Goal: Information Seeking & Learning: Learn about a topic

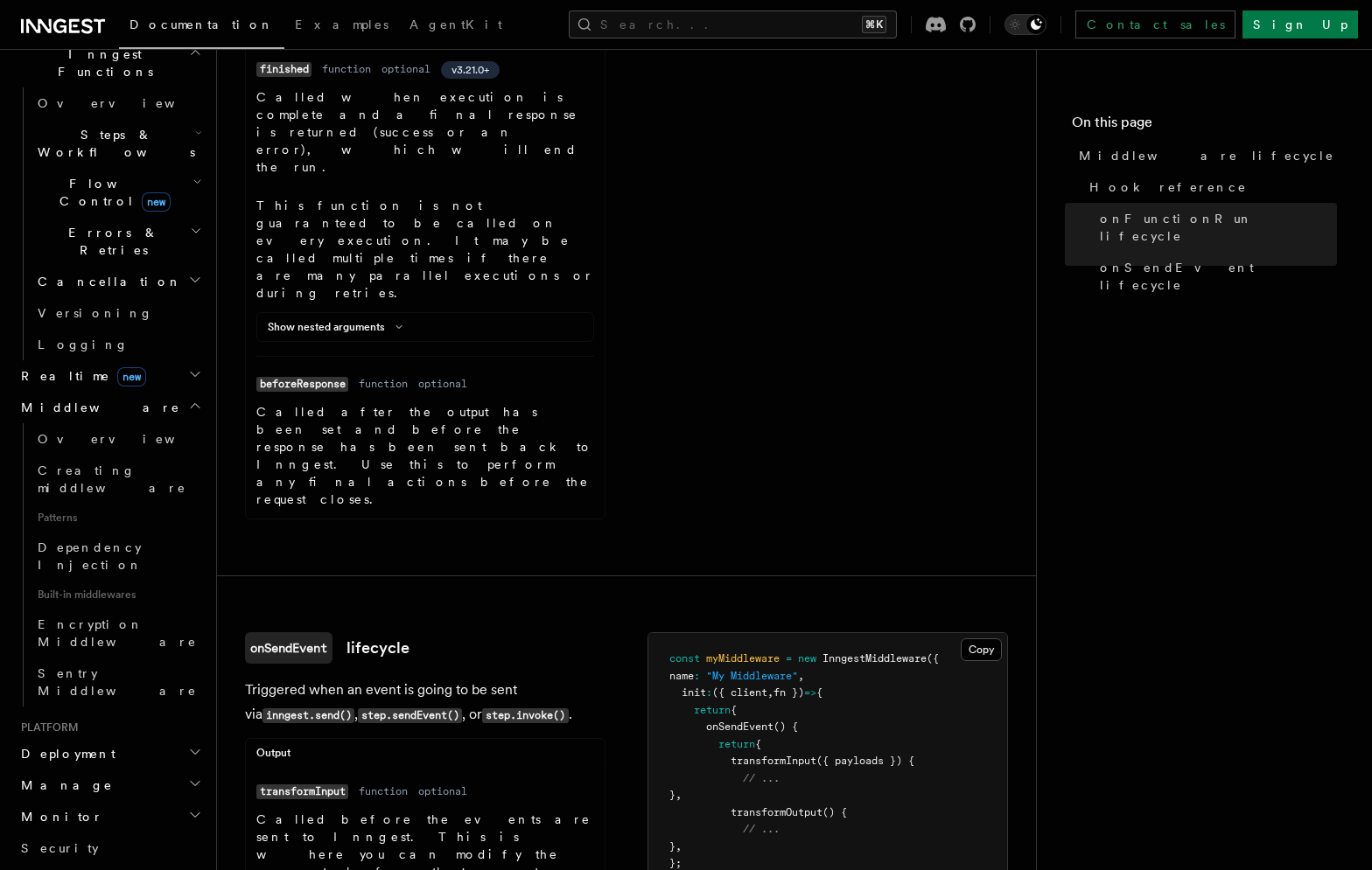
scroll to position [520, 0]
click at [192, 747] on icon "button" at bounding box center [195, 753] width 14 height 14
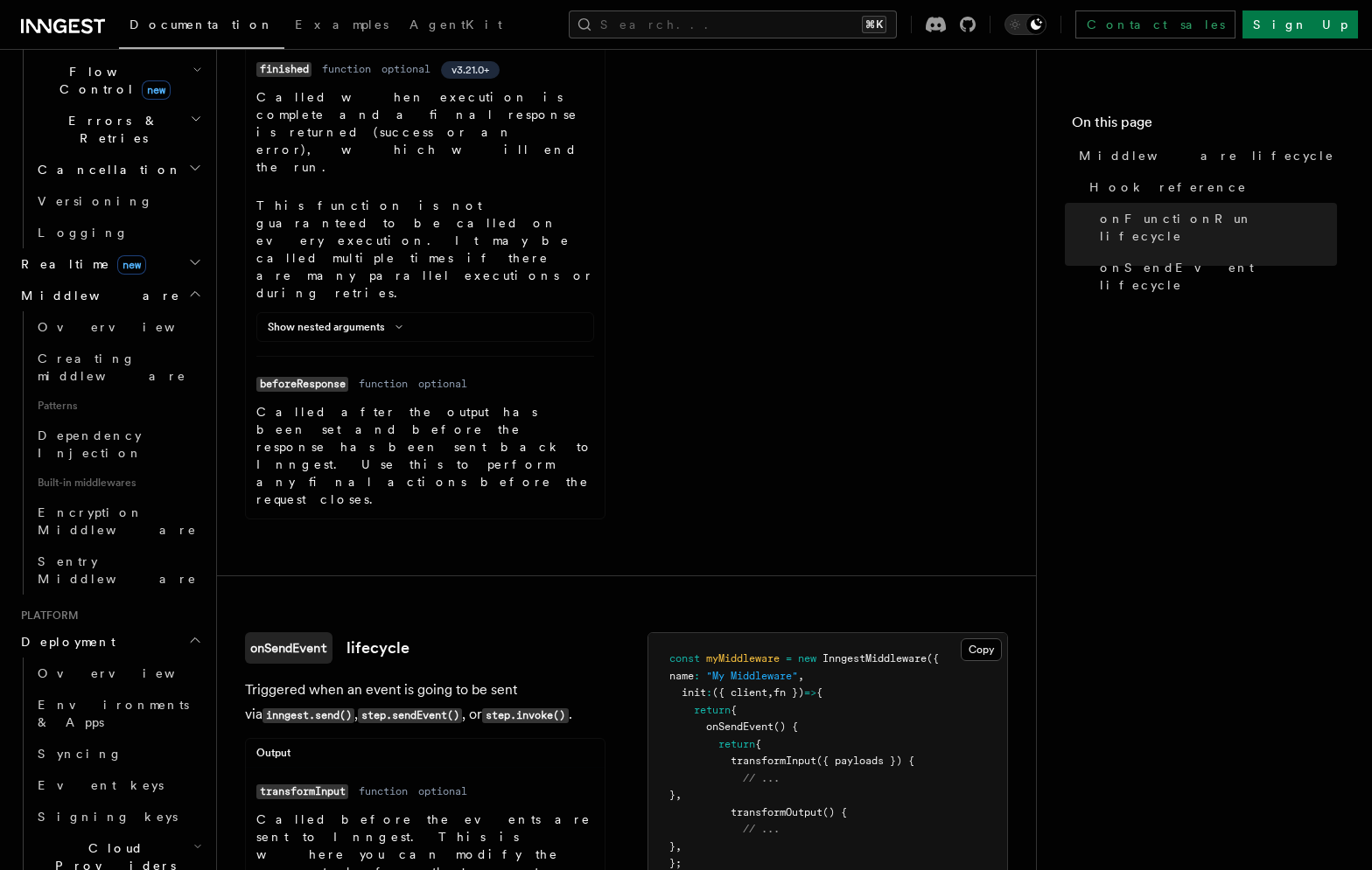
scroll to position [640, 0]
click at [187, 827] on h2 "Cloud Providers Setup" at bounding box center [118, 860] width 175 height 67
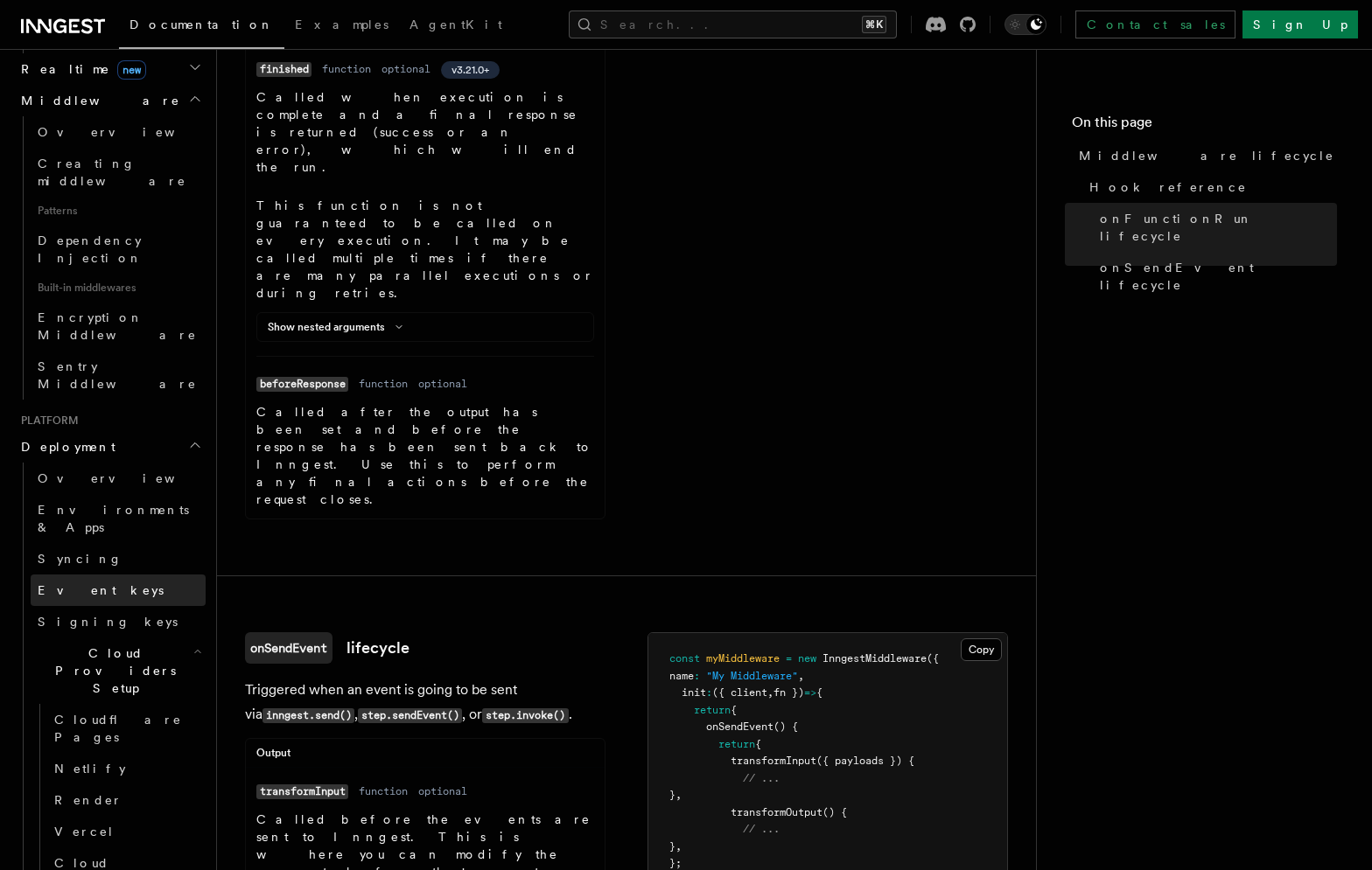
scroll to position [830, 0]
click at [101, 816] on link "Vercel" at bounding box center [126, 831] width 159 height 32
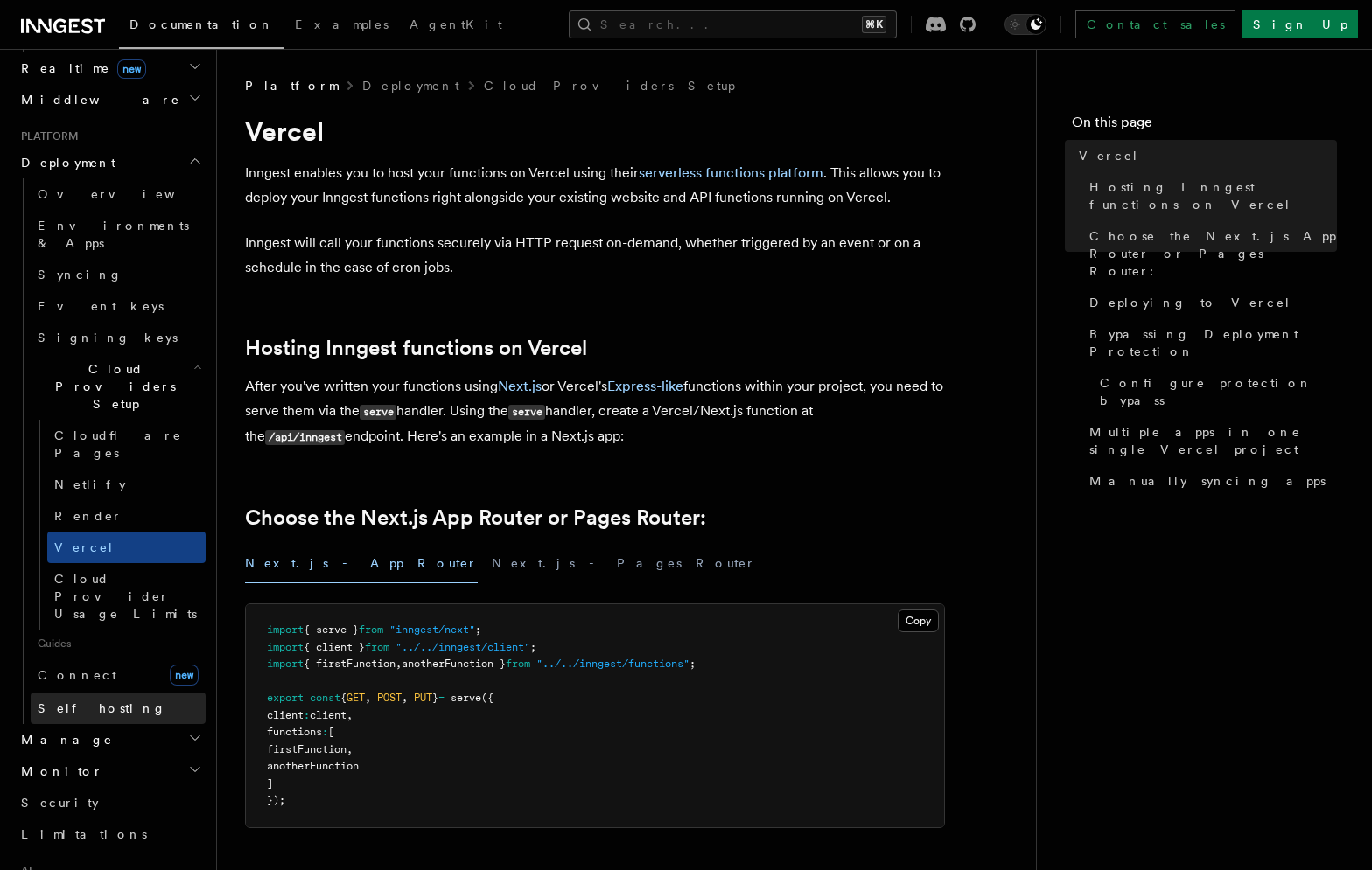
click at [132, 692] on link "Self hosting" at bounding box center [118, 708] width 175 height 32
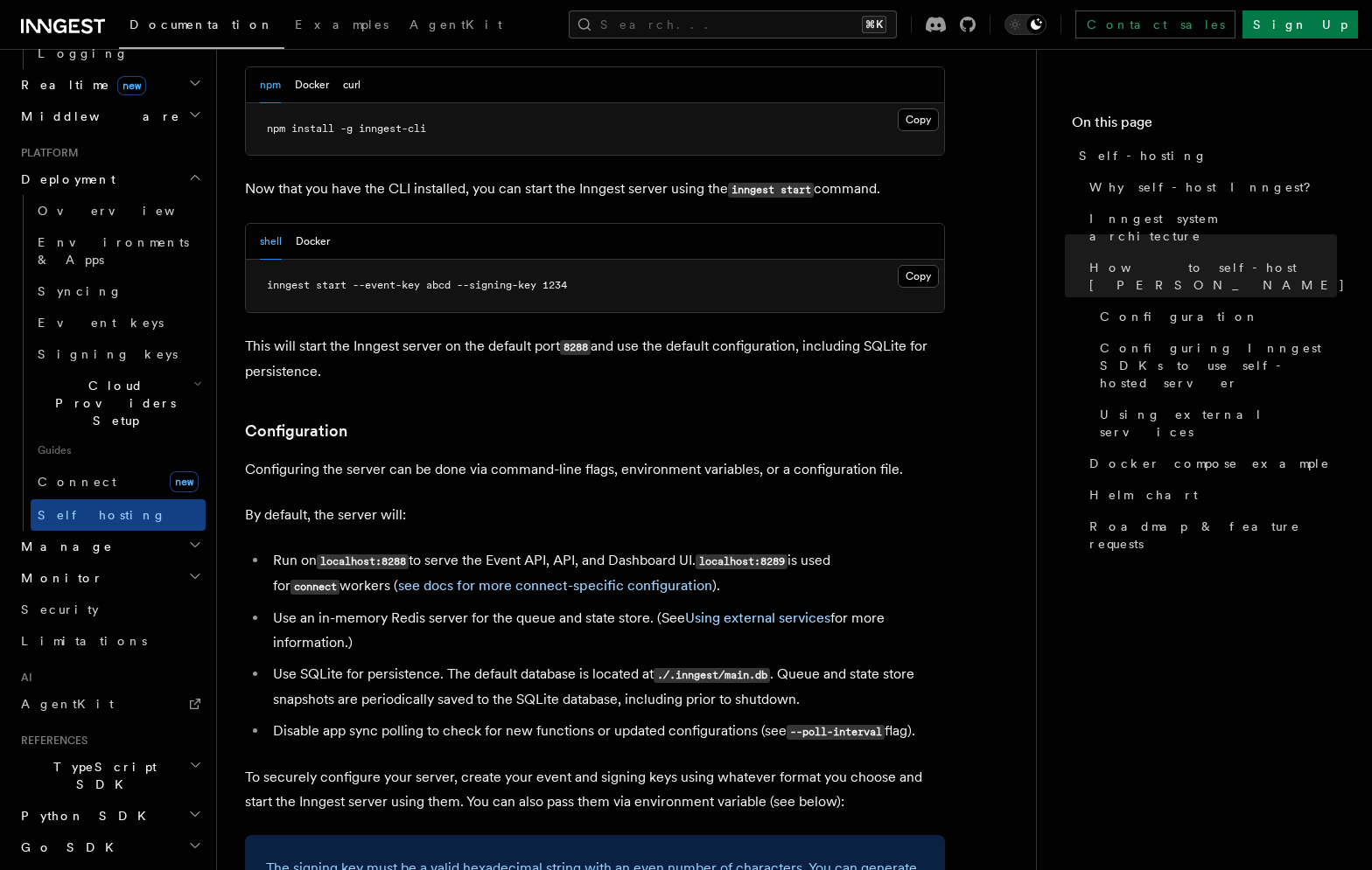
scroll to position [1902, 0]
click at [873, 548] on li "Run on localhost:8288 to serve the Event API, API, and Dashboard UI. localhost:…" at bounding box center [606, 573] width 678 height 51
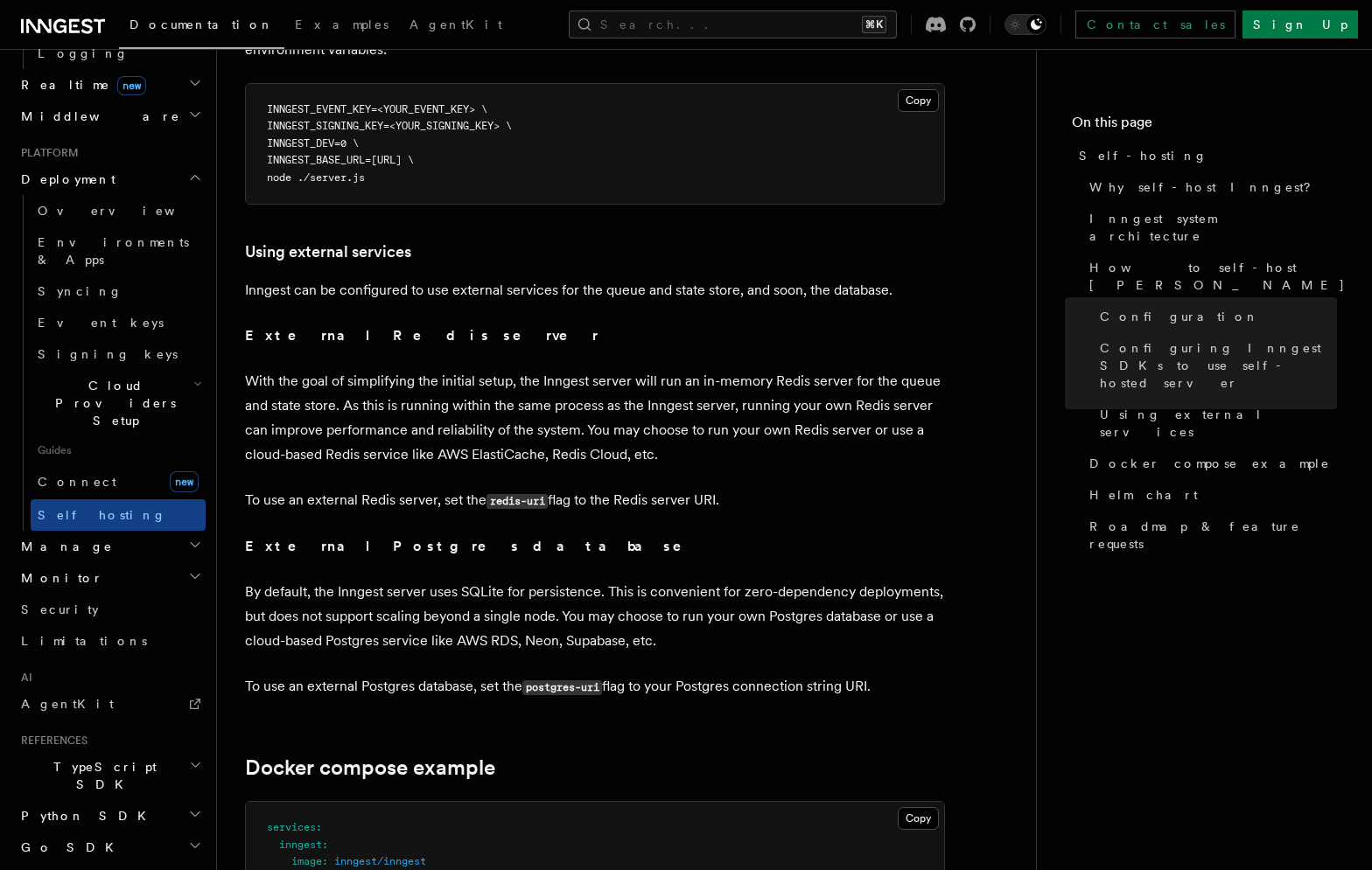
scroll to position [4020, 0]
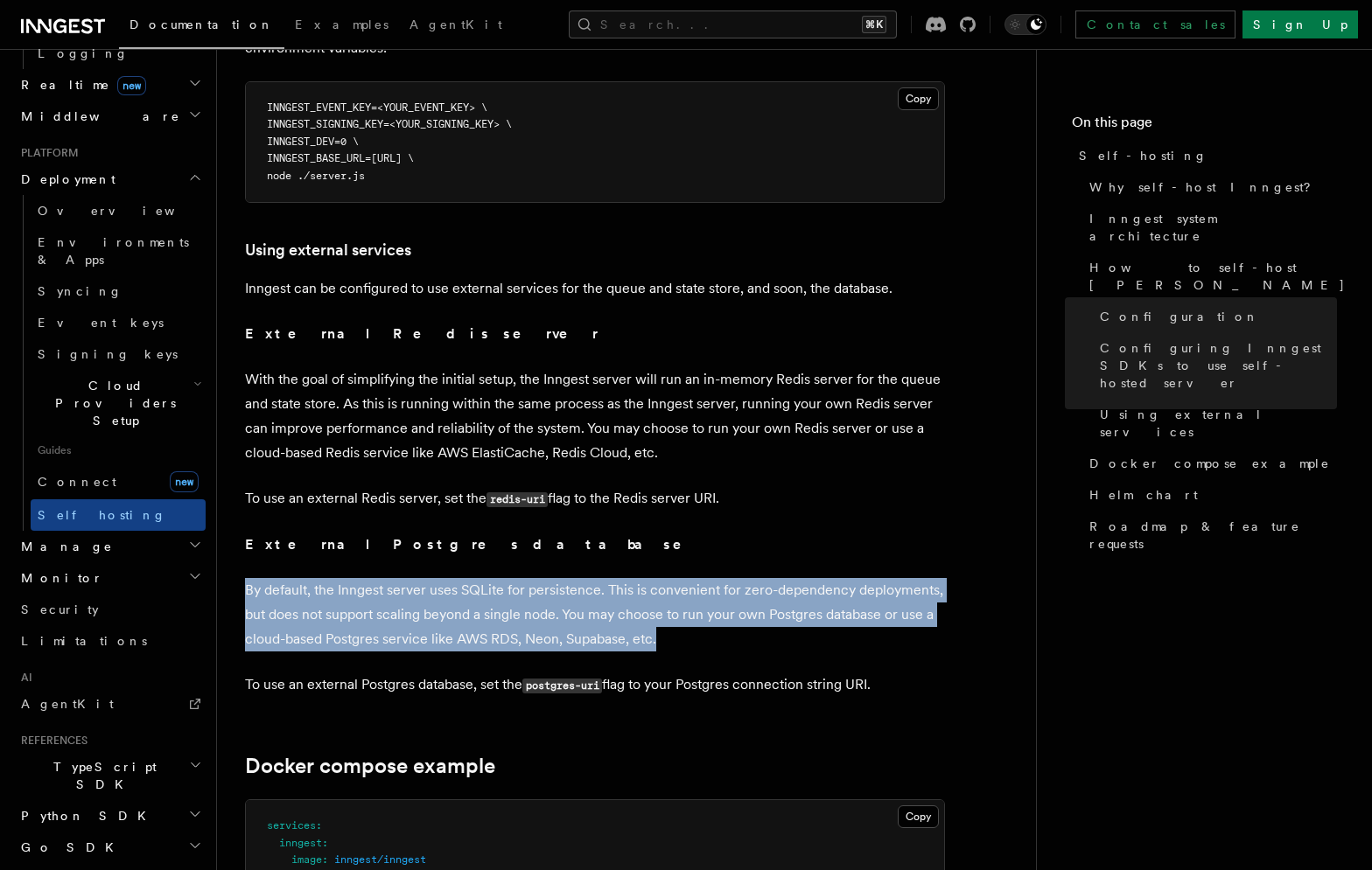
drag, startPoint x: 861, startPoint y: 518, endPoint x: 859, endPoint y: 604, distance: 86.0
click at [859, 604] on p "By default, the Inngest server uses SQLite for persistence. This is convenient …" at bounding box center [595, 614] width 700 height 73
drag, startPoint x: 857, startPoint y: 527, endPoint x: 856, endPoint y: 601, distance: 74.0
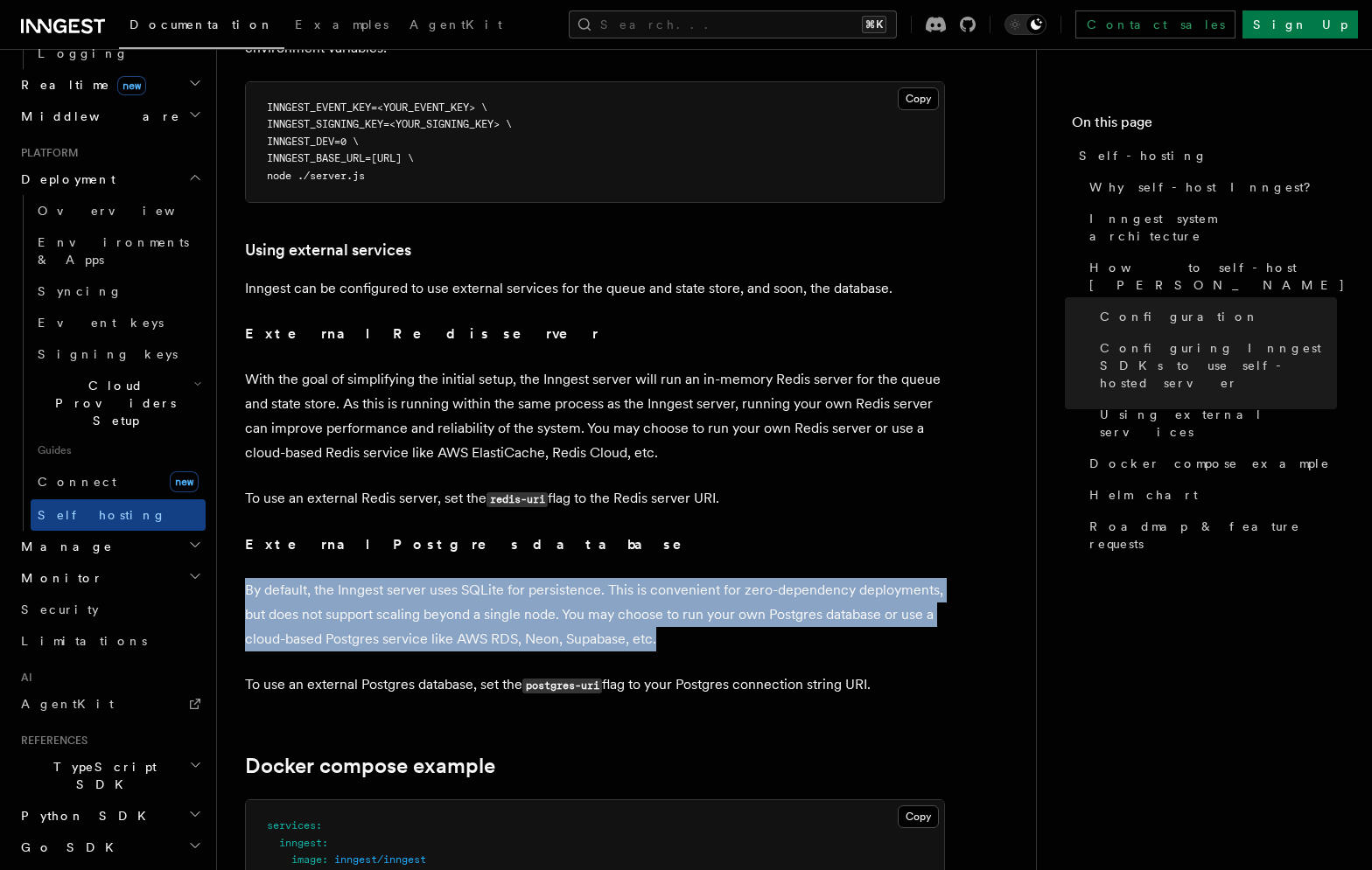
click at [856, 601] on p "By default, the Inngest server uses SQLite for persistence. This is convenient …" at bounding box center [595, 614] width 700 height 73
drag, startPoint x: 859, startPoint y: 526, endPoint x: 866, endPoint y: 603, distance: 77.3
click at [866, 603] on p "By default, the Inngest server uses SQLite for persistence. This is convenient …" at bounding box center [595, 614] width 700 height 73
drag, startPoint x: 859, startPoint y: 524, endPoint x: 858, endPoint y: 592, distance: 68.0
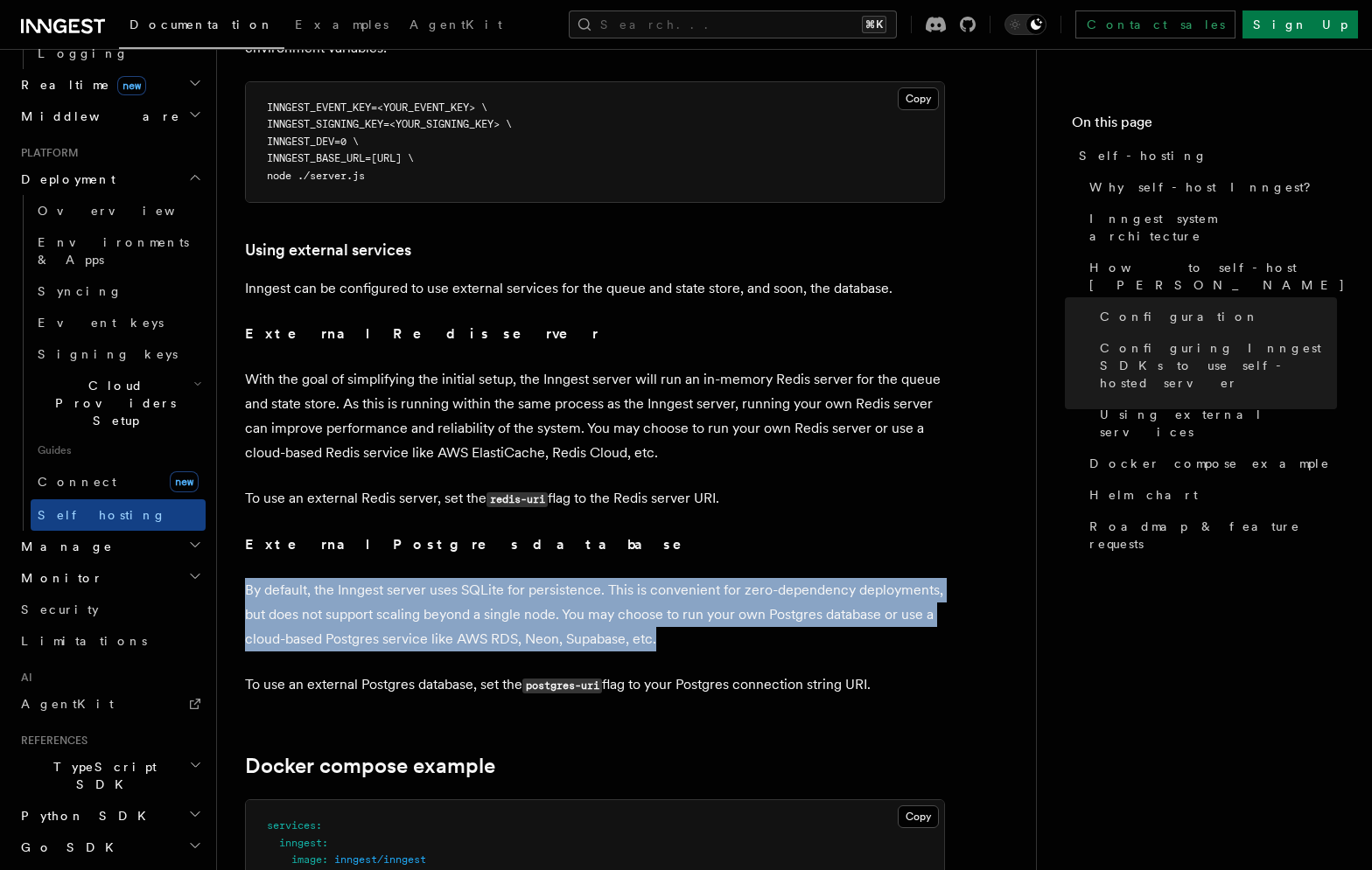
click at [858, 592] on p "By default, the Inngest server uses SQLite for persistence. This is convenient …" at bounding box center [595, 614] width 700 height 73
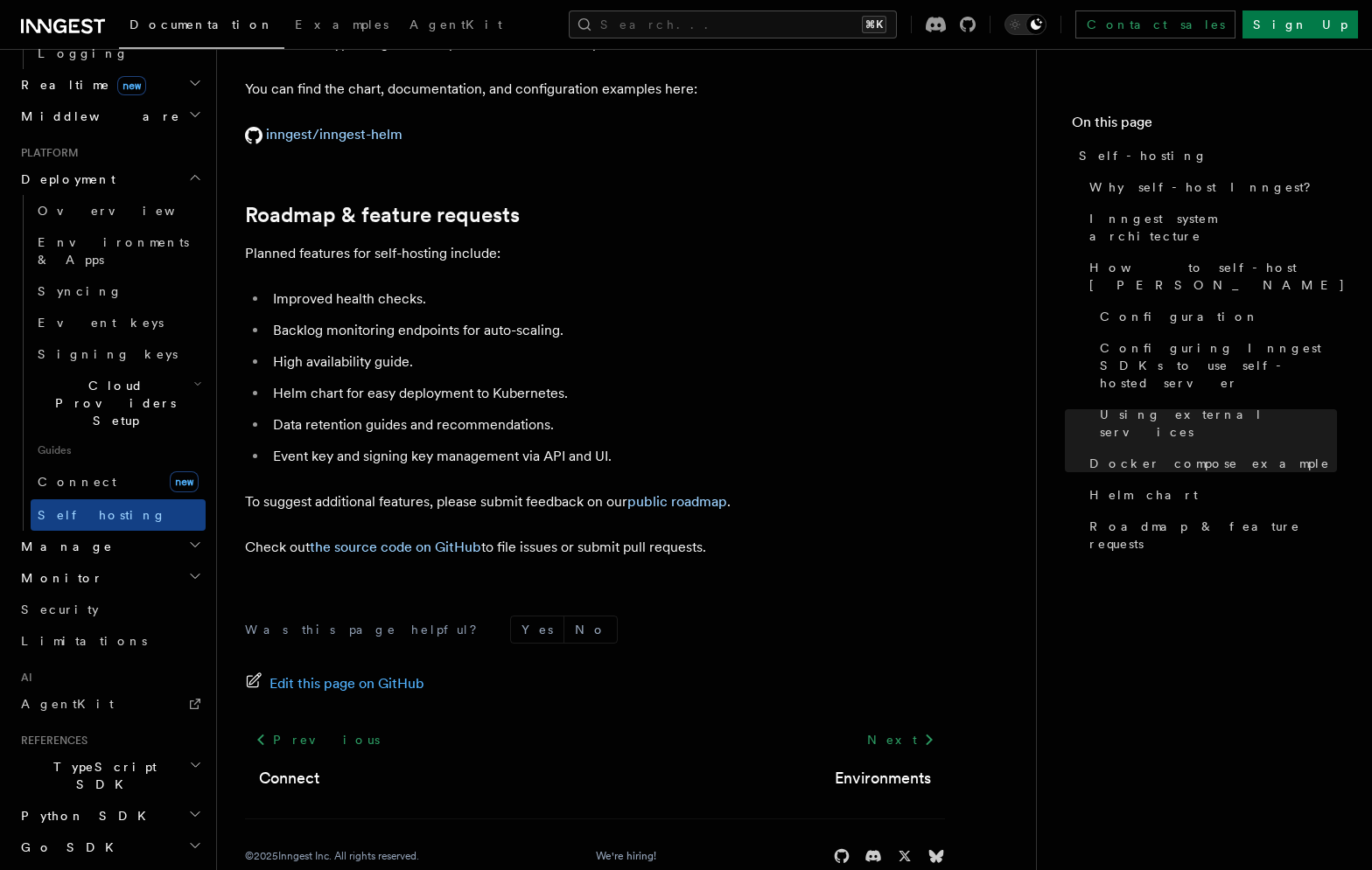
scroll to position [6651, 0]
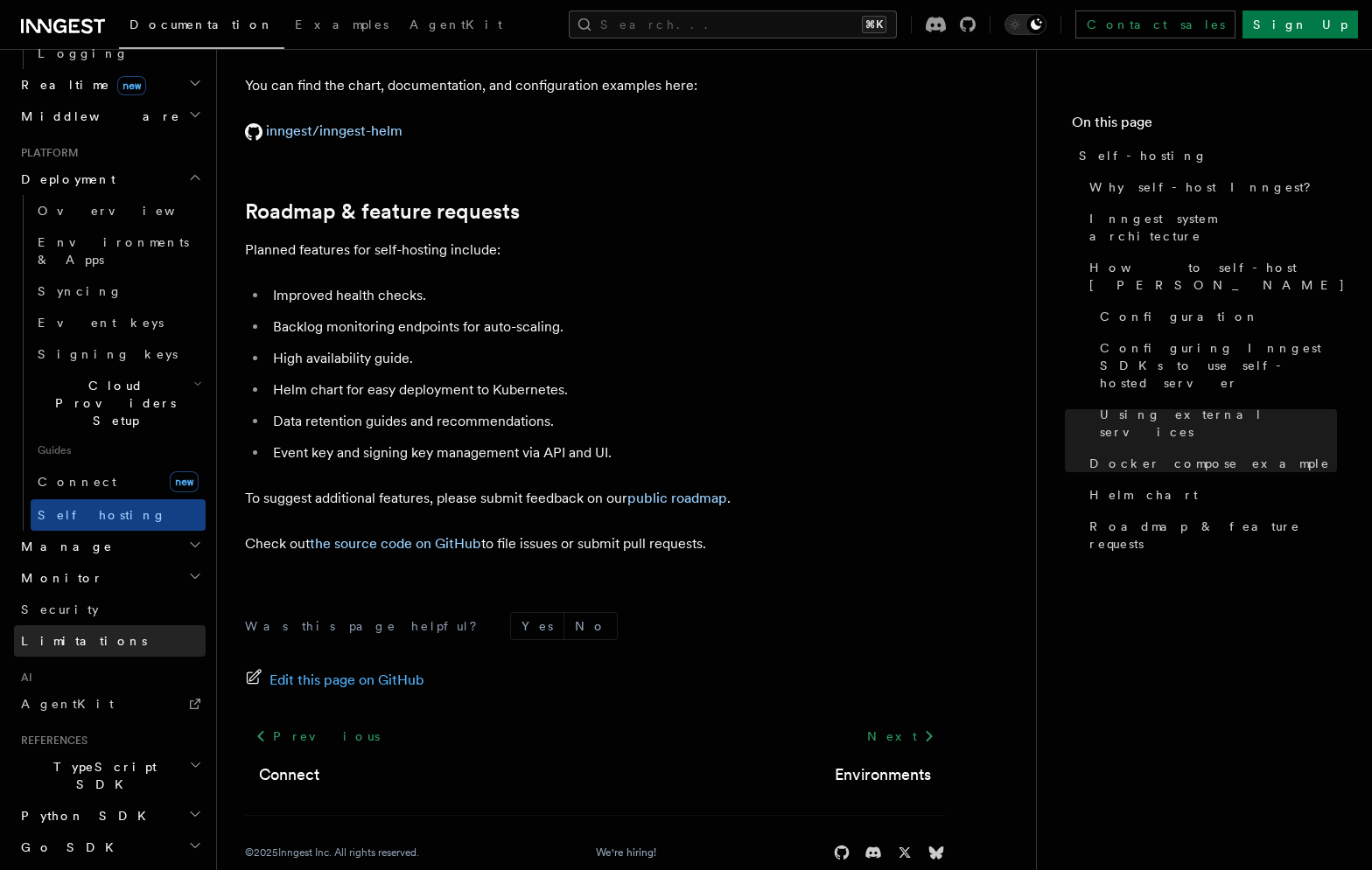
click at [86, 626] on link "Limitations" at bounding box center [110, 642] width 192 height 32
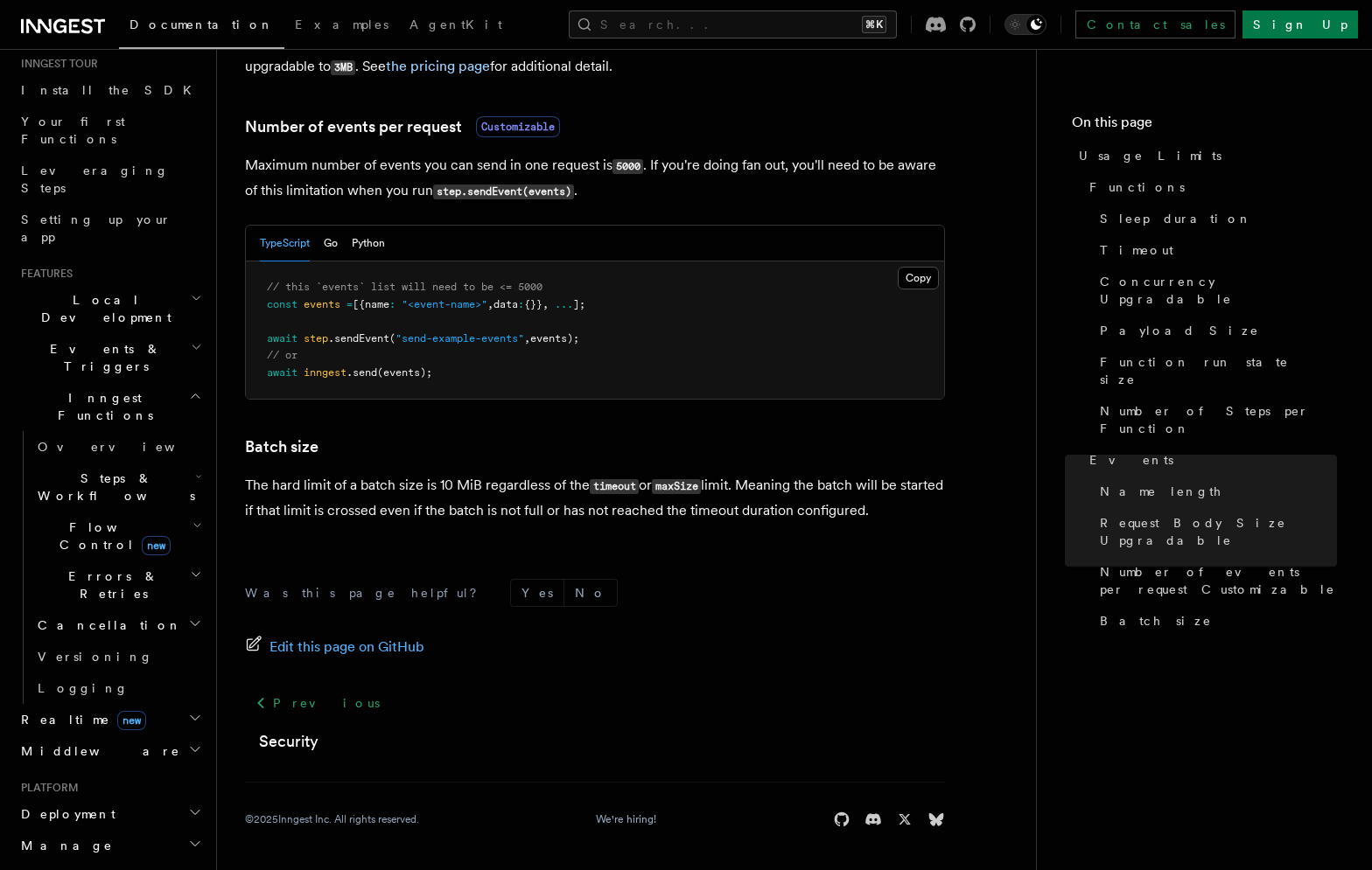
scroll to position [174, 0]
click at [75, 685] on span "Logging" at bounding box center [83, 691] width 91 height 14
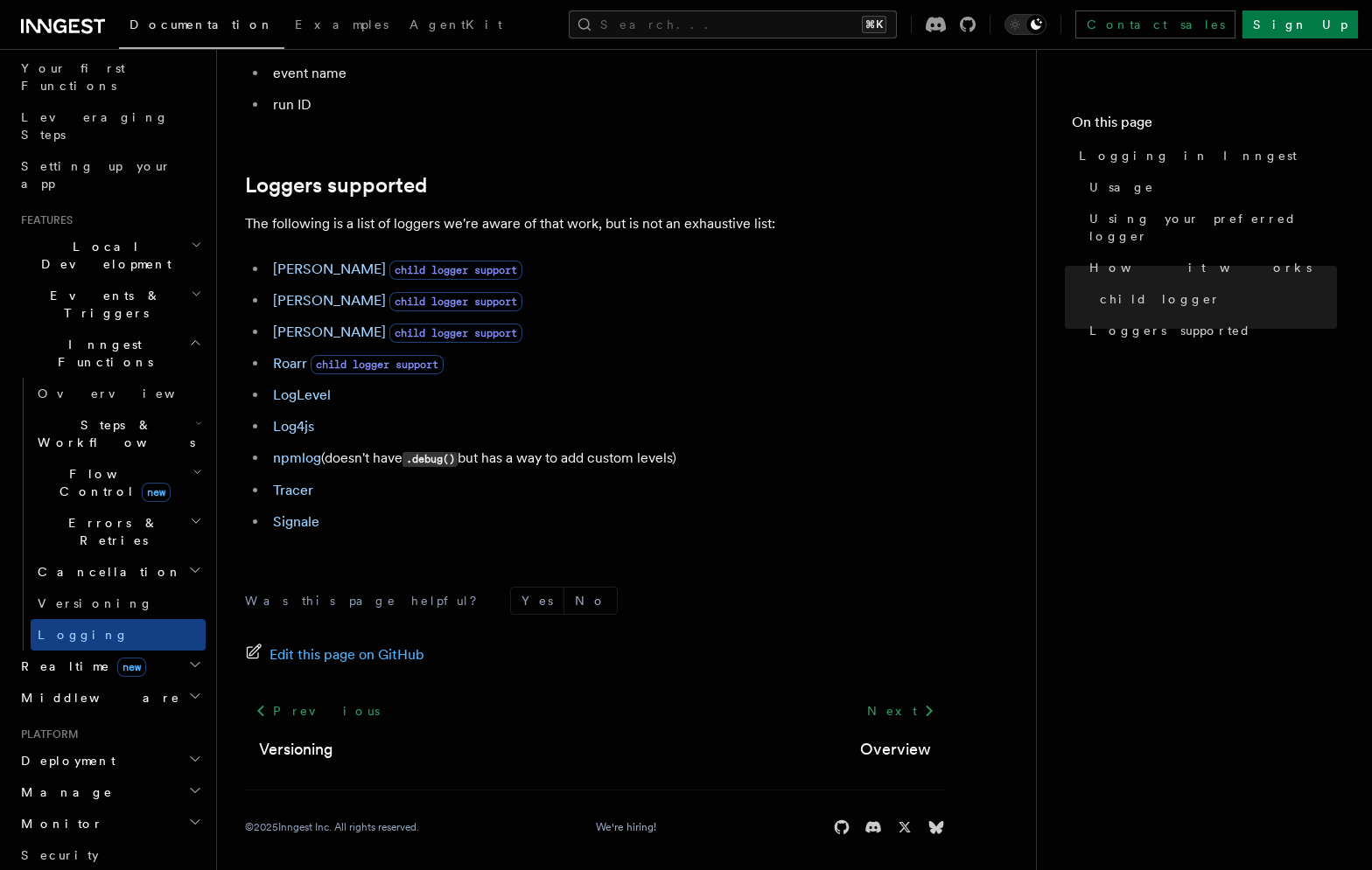
scroll to position [2376, 0]
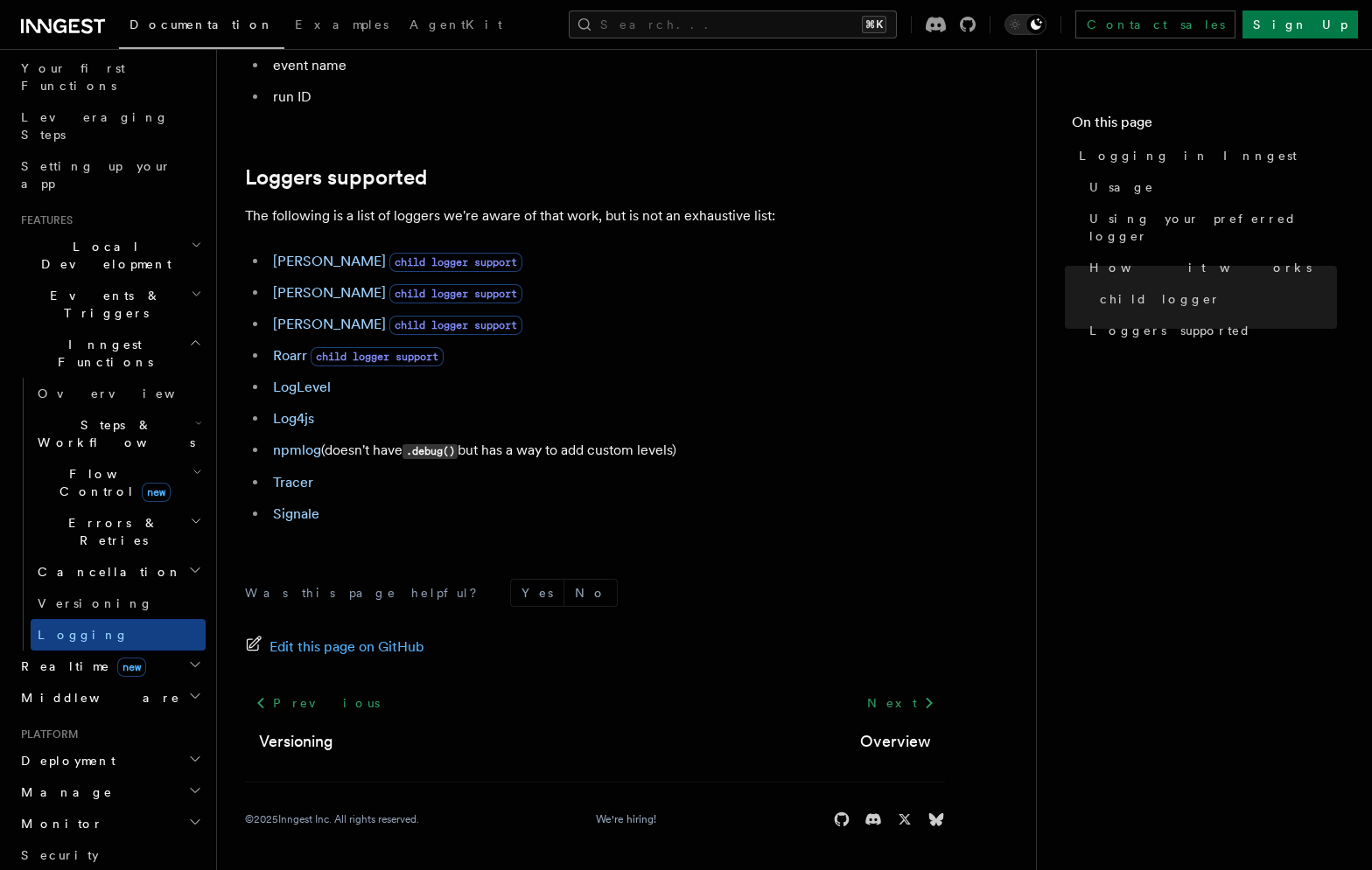
click at [193, 658] on icon "button" at bounding box center [195, 664] width 14 height 14
click at [198, 769] on icon "button" at bounding box center [195, 776] width 14 height 14
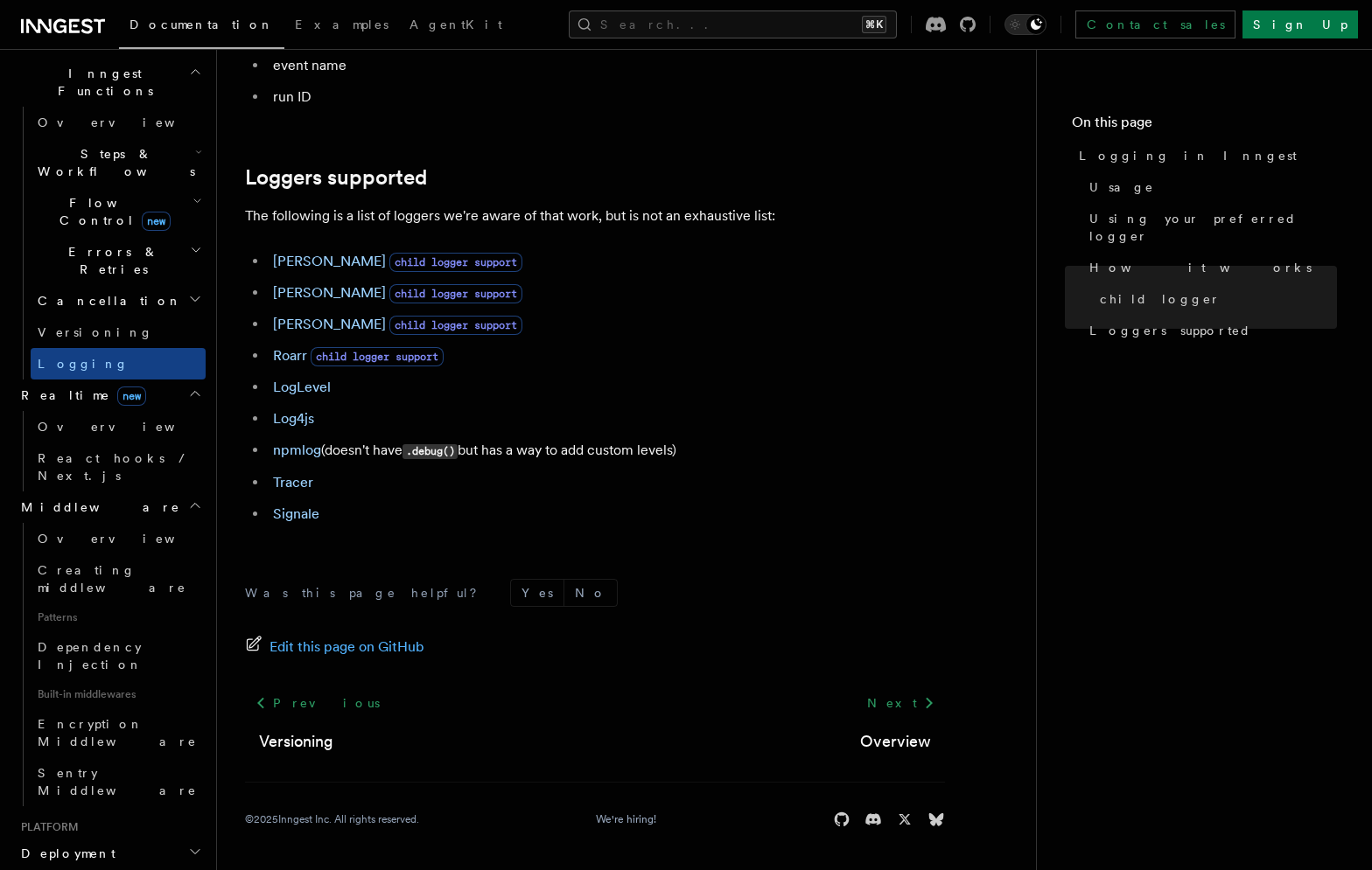
scroll to position [538, 0]
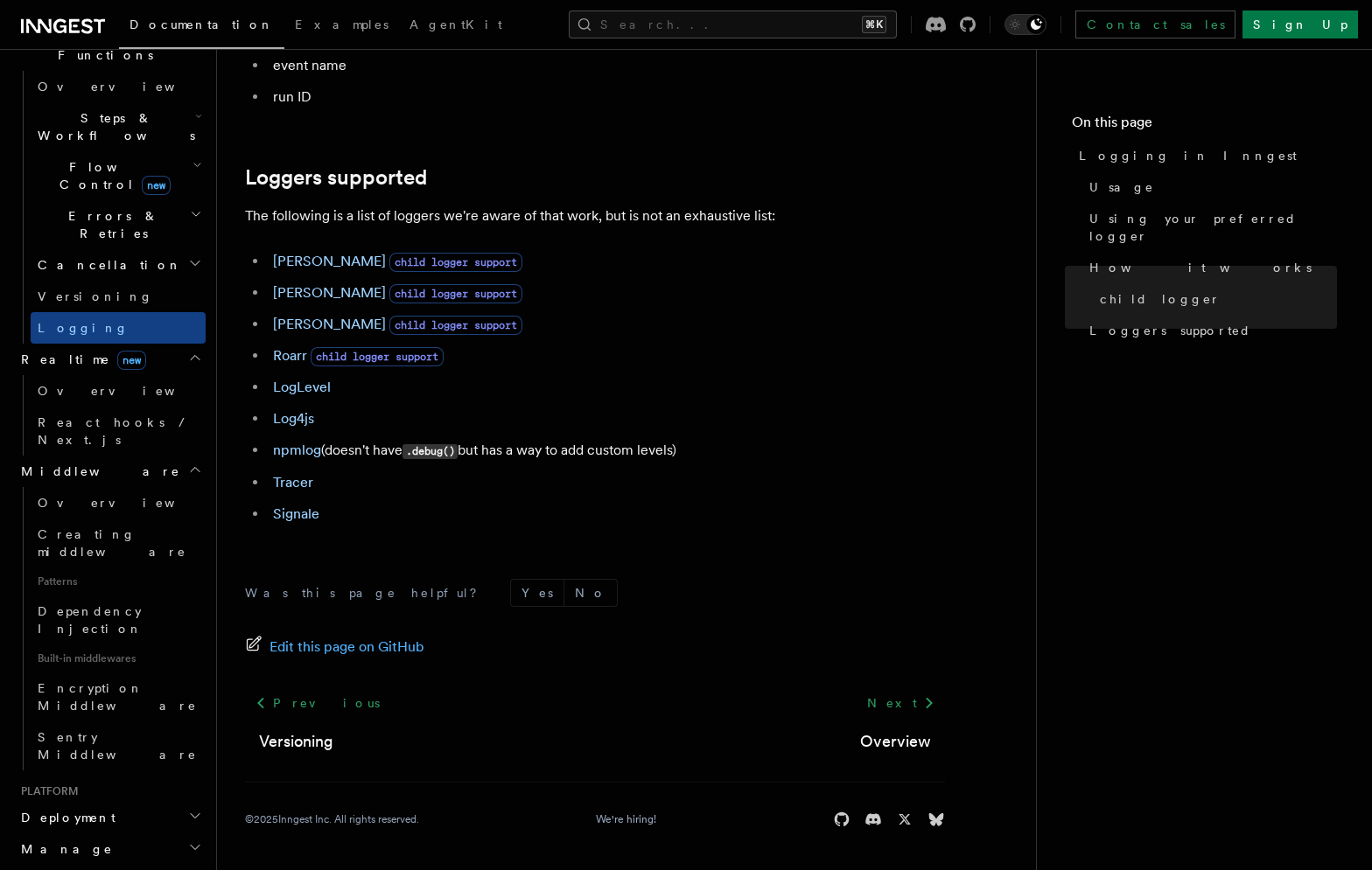
click at [193, 809] on icon "button" at bounding box center [195, 816] width 14 height 14
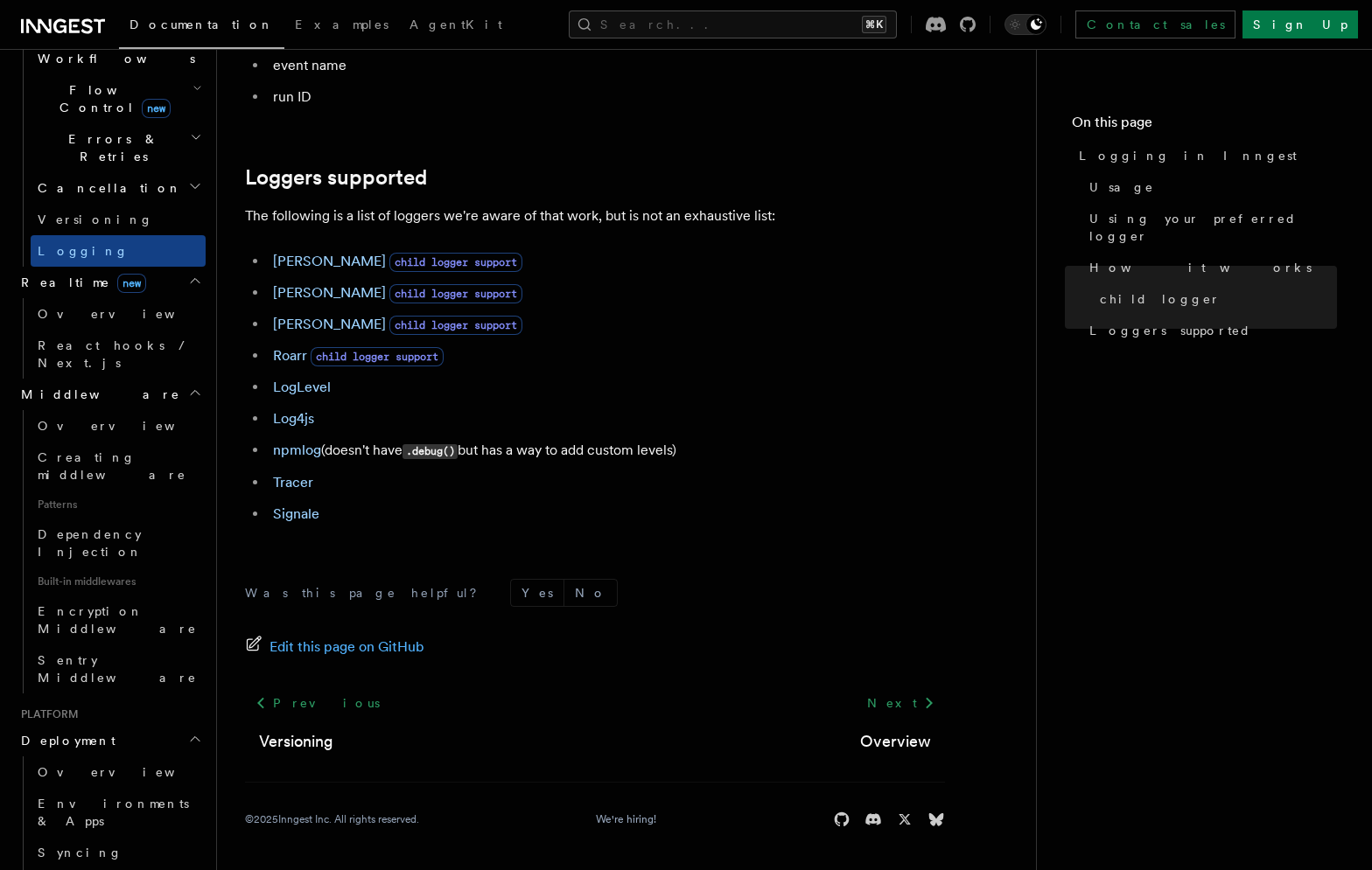
scroll to position [617, 0]
click at [109, 794] on span "Environments & Apps" at bounding box center [113, 810] width 151 height 32
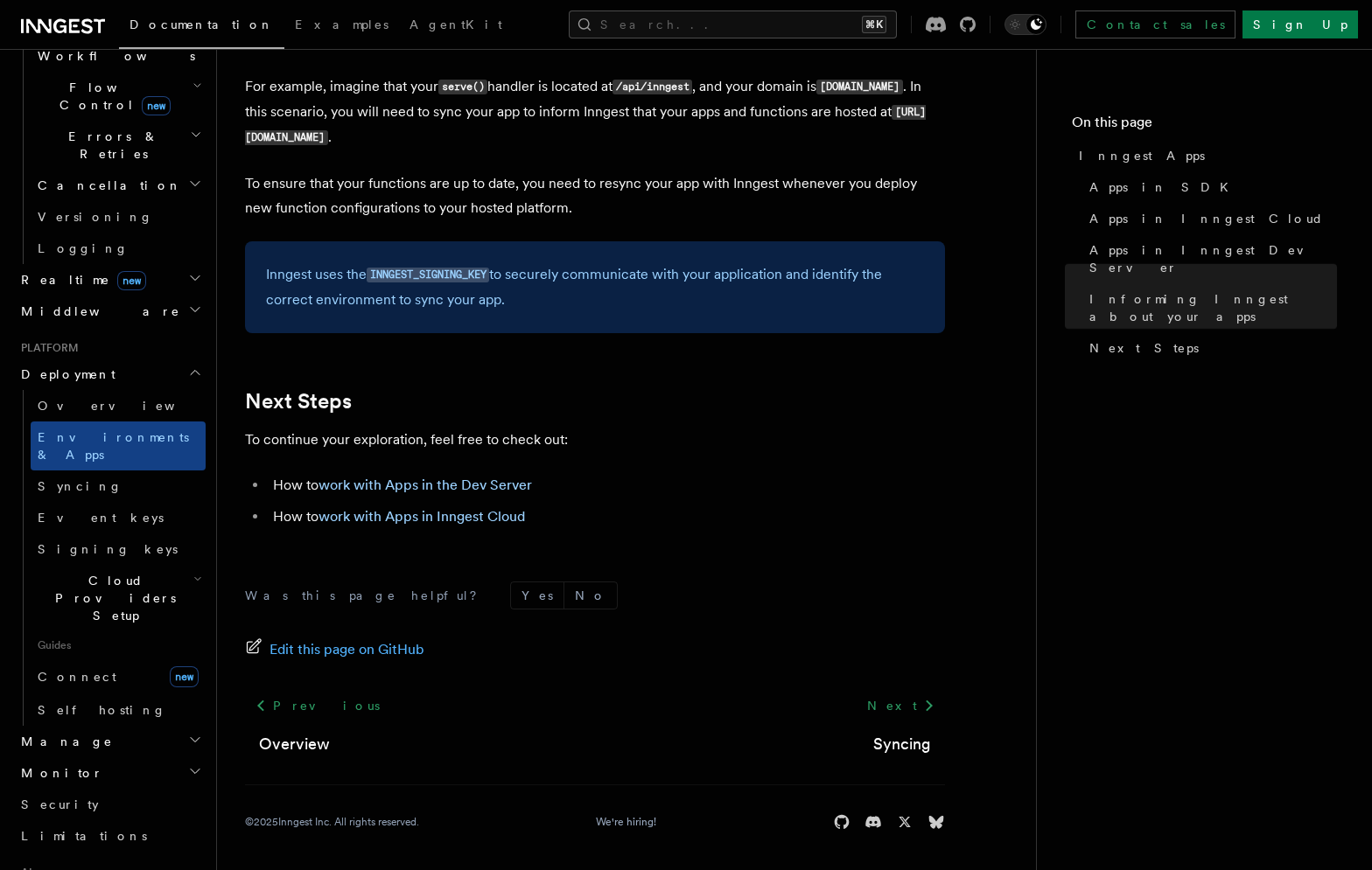
scroll to position [2748, 0]
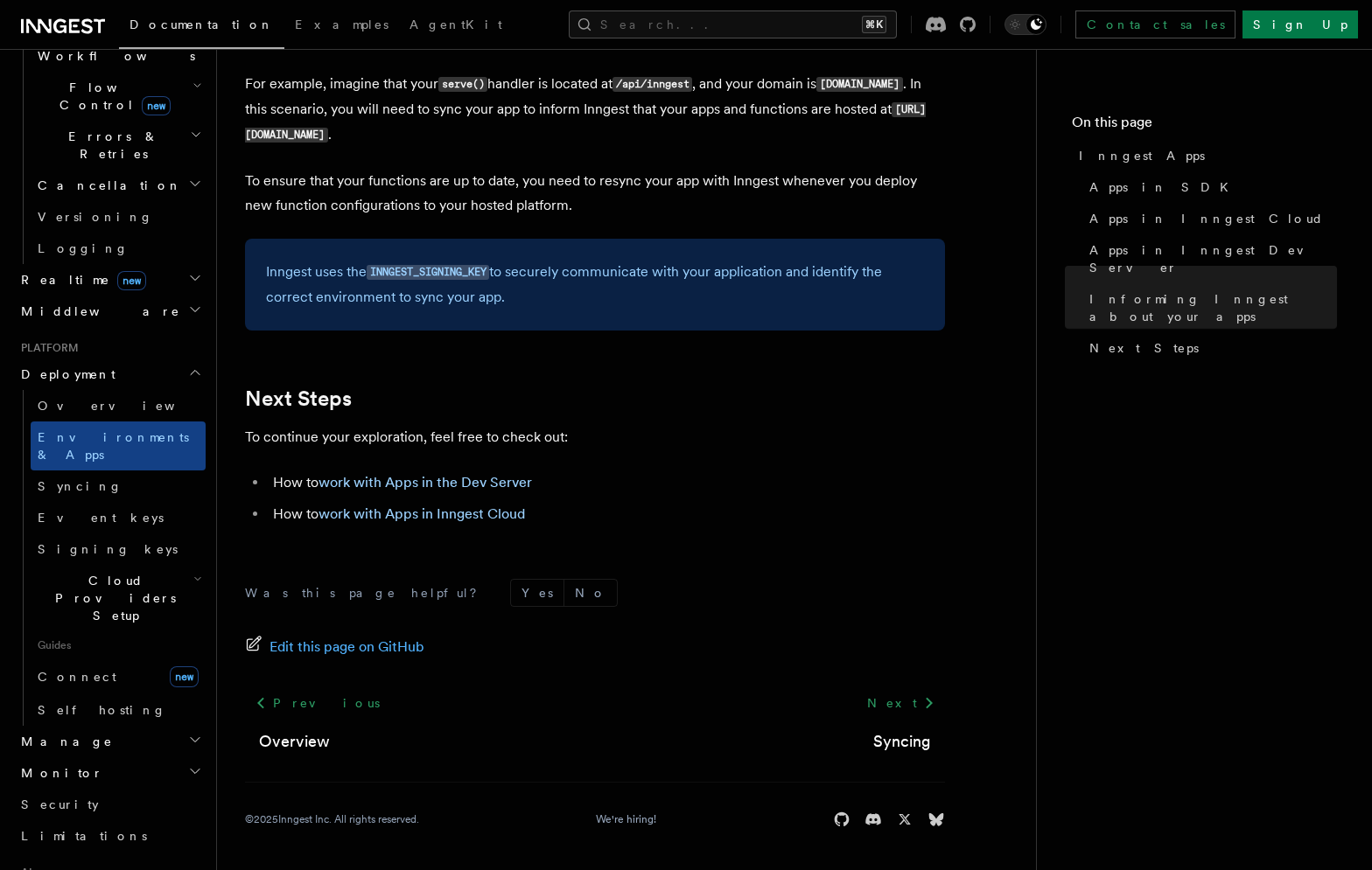
click at [203, 565] on h2 "Cloud Providers Setup" at bounding box center [118, 598] width 175 height 67
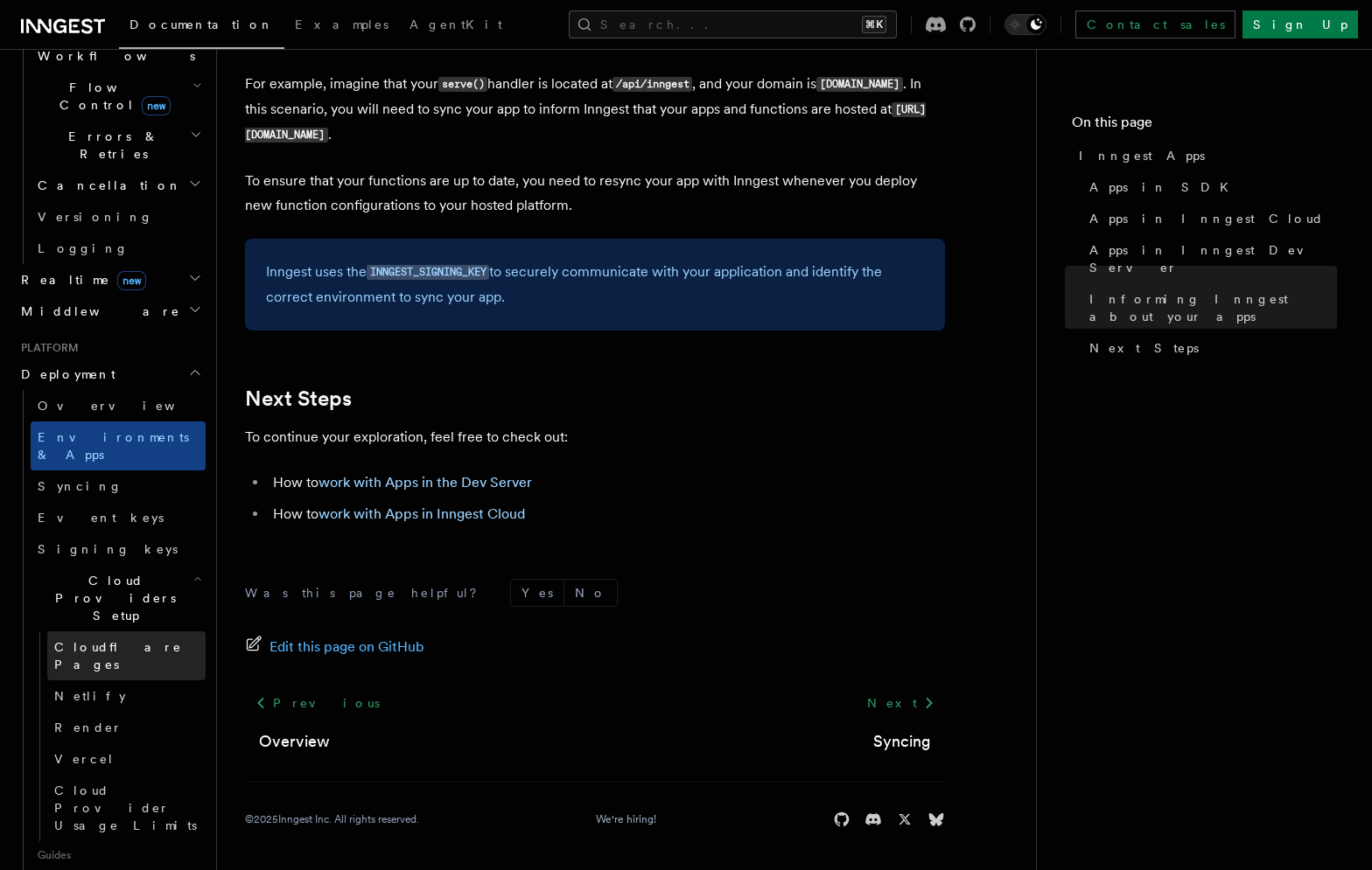
click at [128, 641] on span "Cloudflare Pages" at bounding box center [118, 657] width 128 height 32
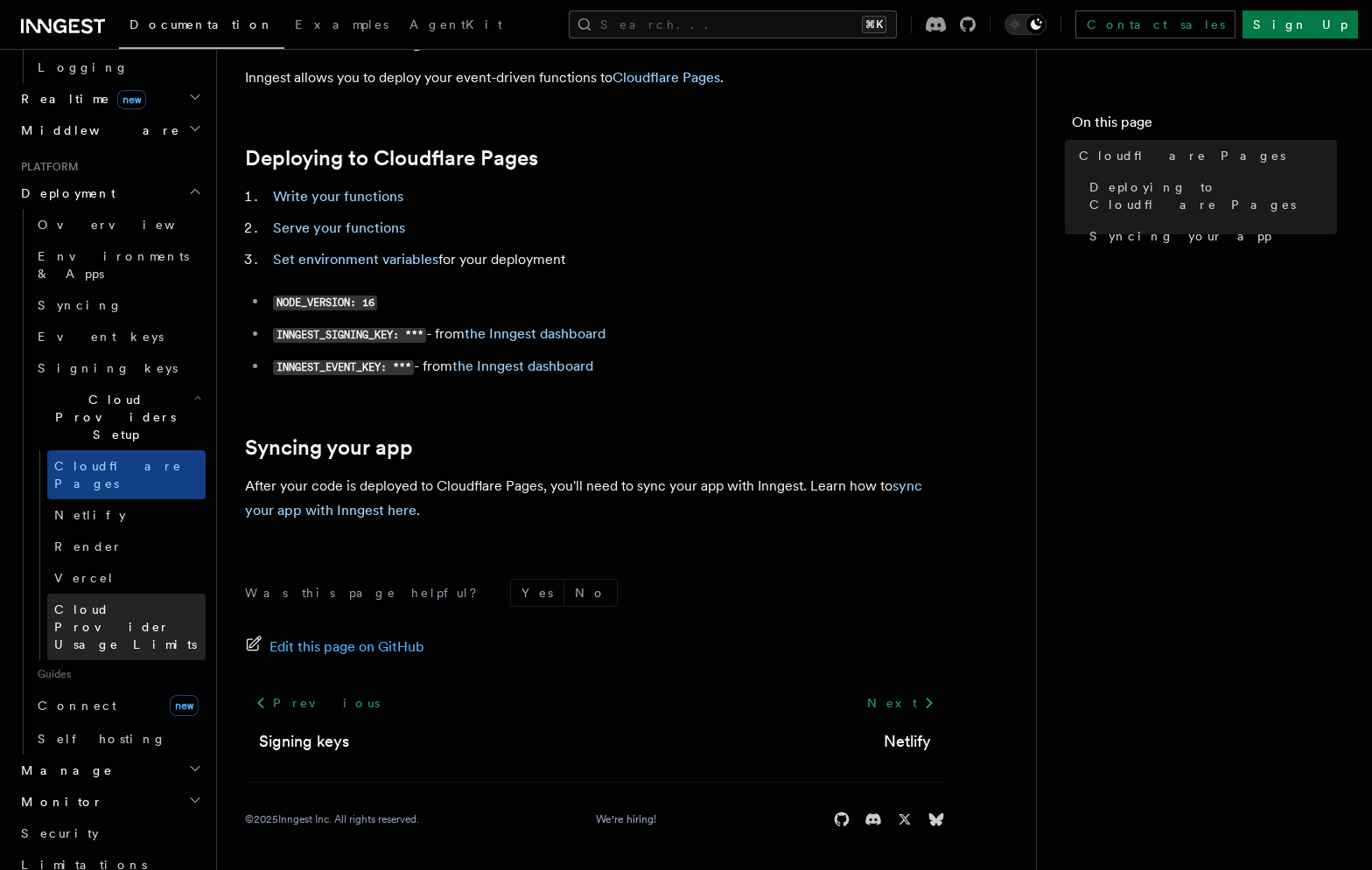
scroll to position [801, 0]
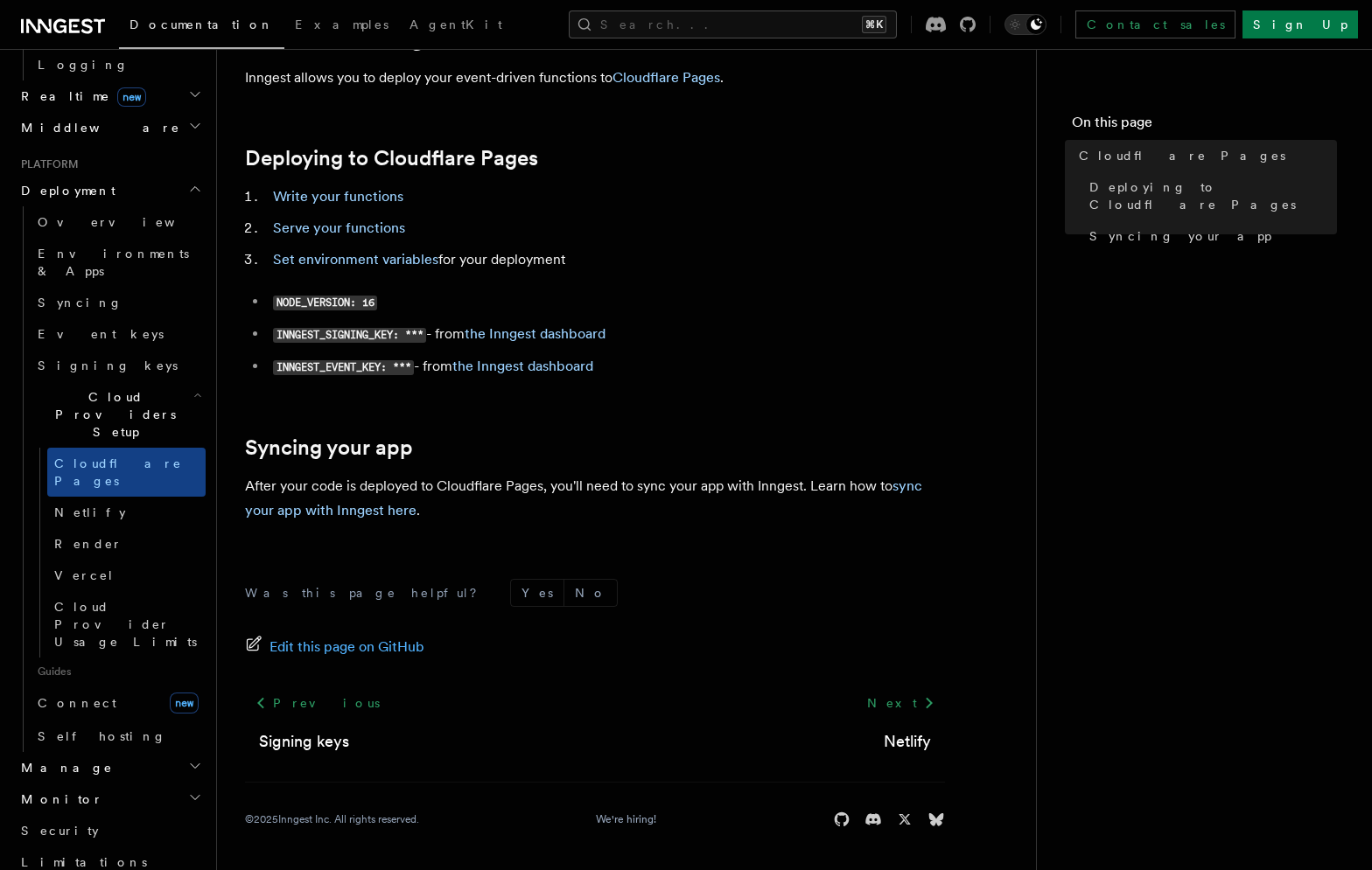
click at [190, 759] on icon "button" at bounding box center [195, 766] width 14 height 14
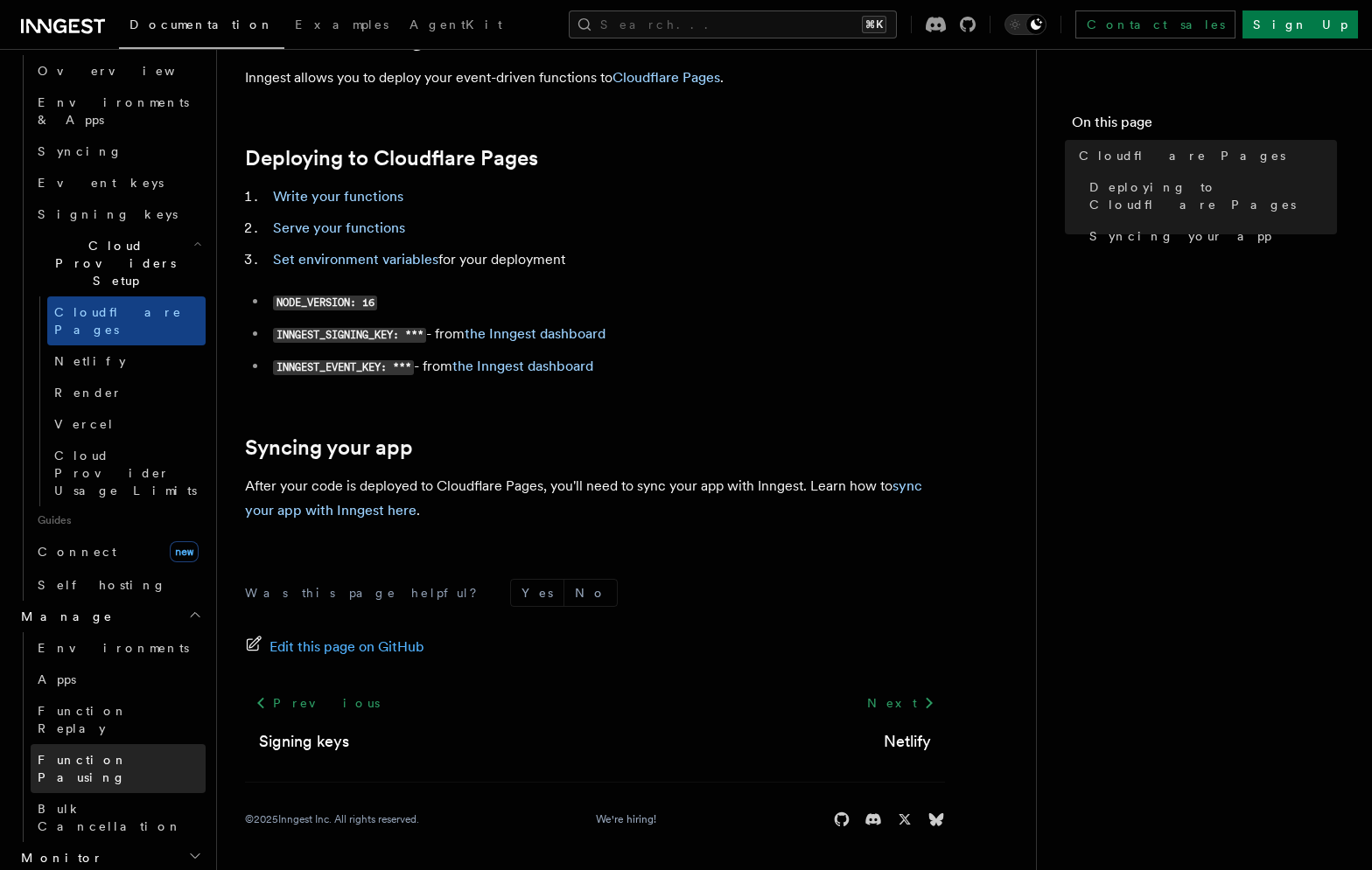
scroll to position [955, 0]
click at [185, 841] on h2 "Monitor" at bounding box center [110, 857] width 192 height 32
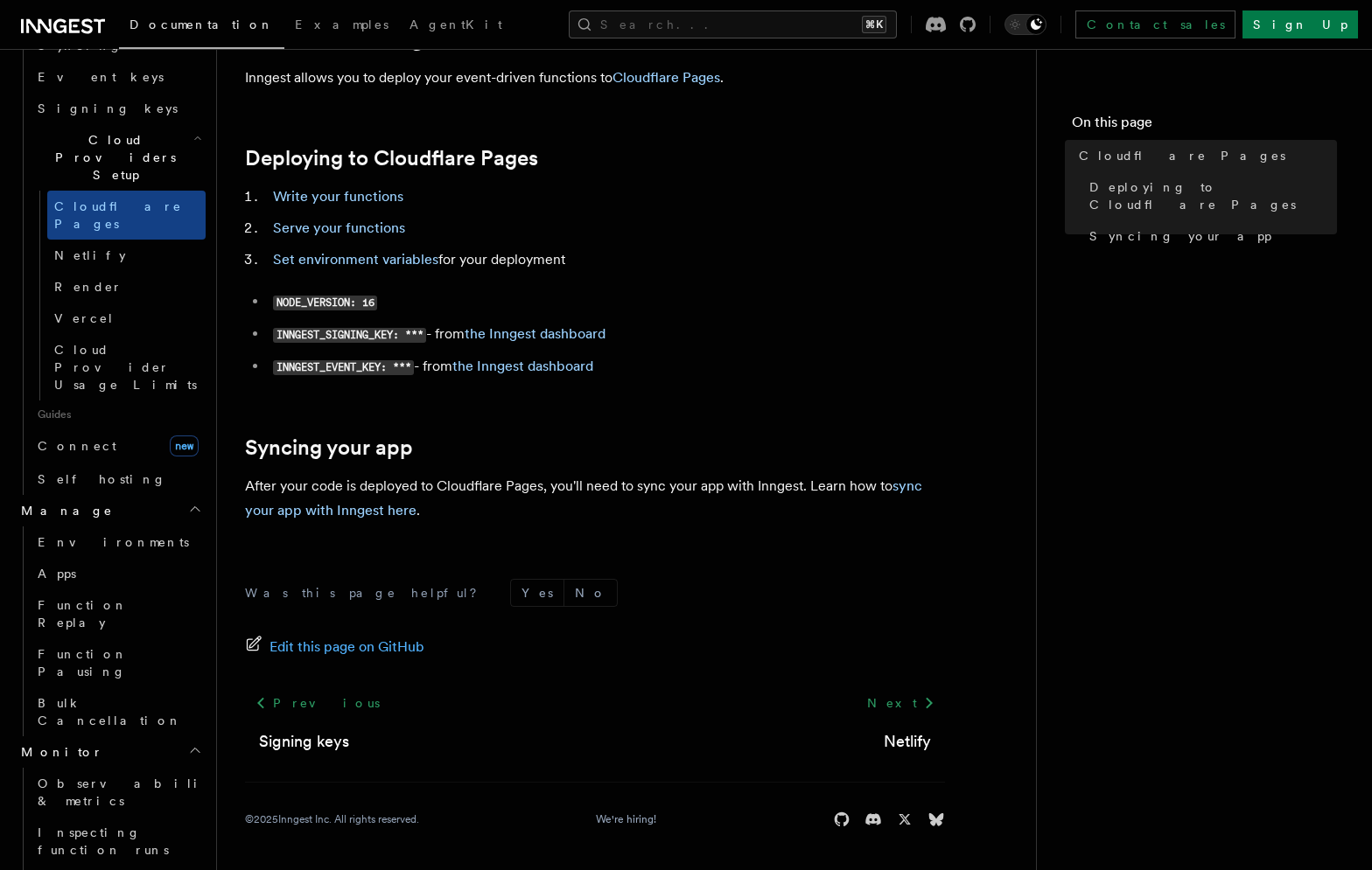
scroll to position [1060, 0]
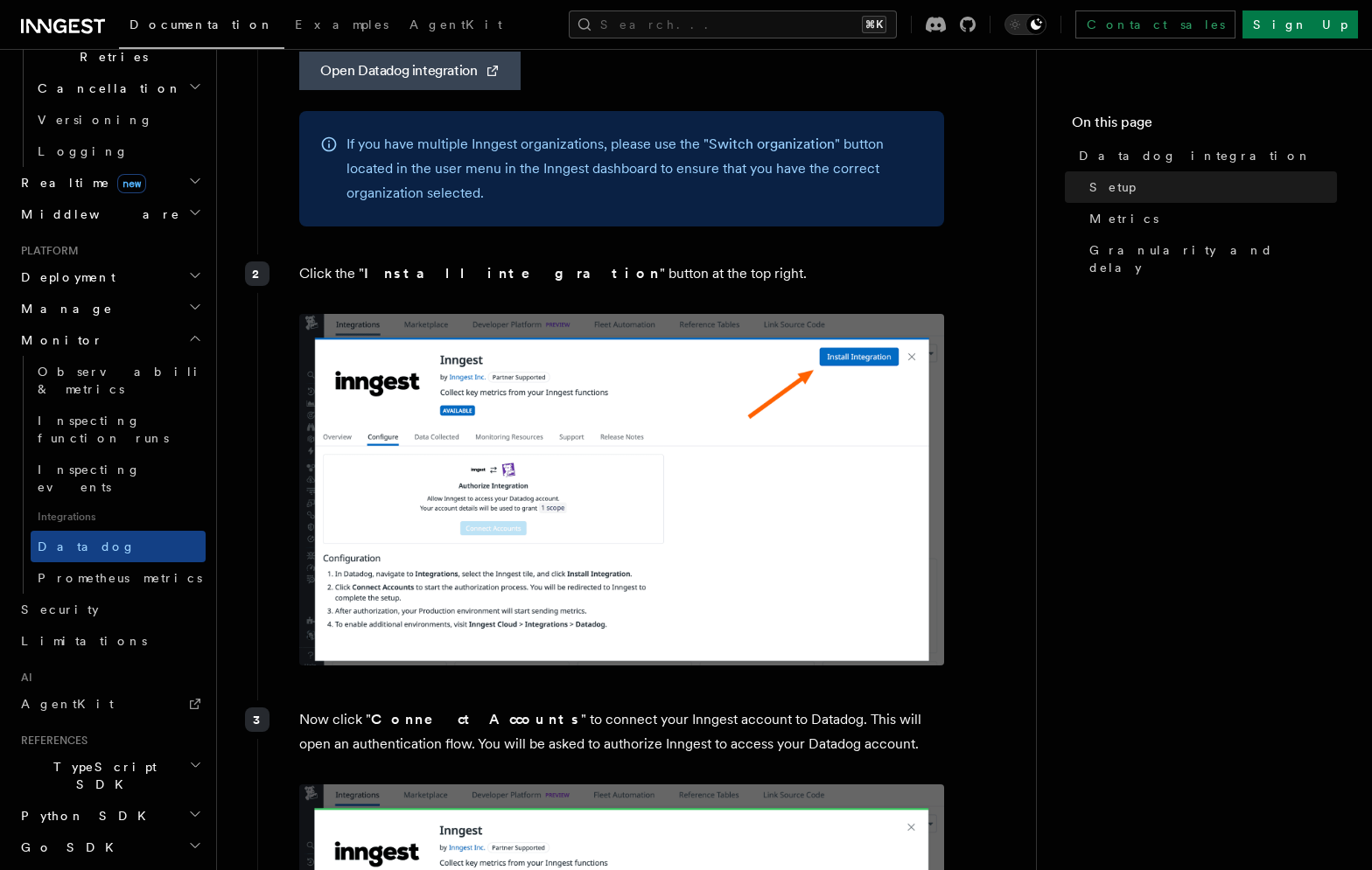
scroll to position [791, 0]
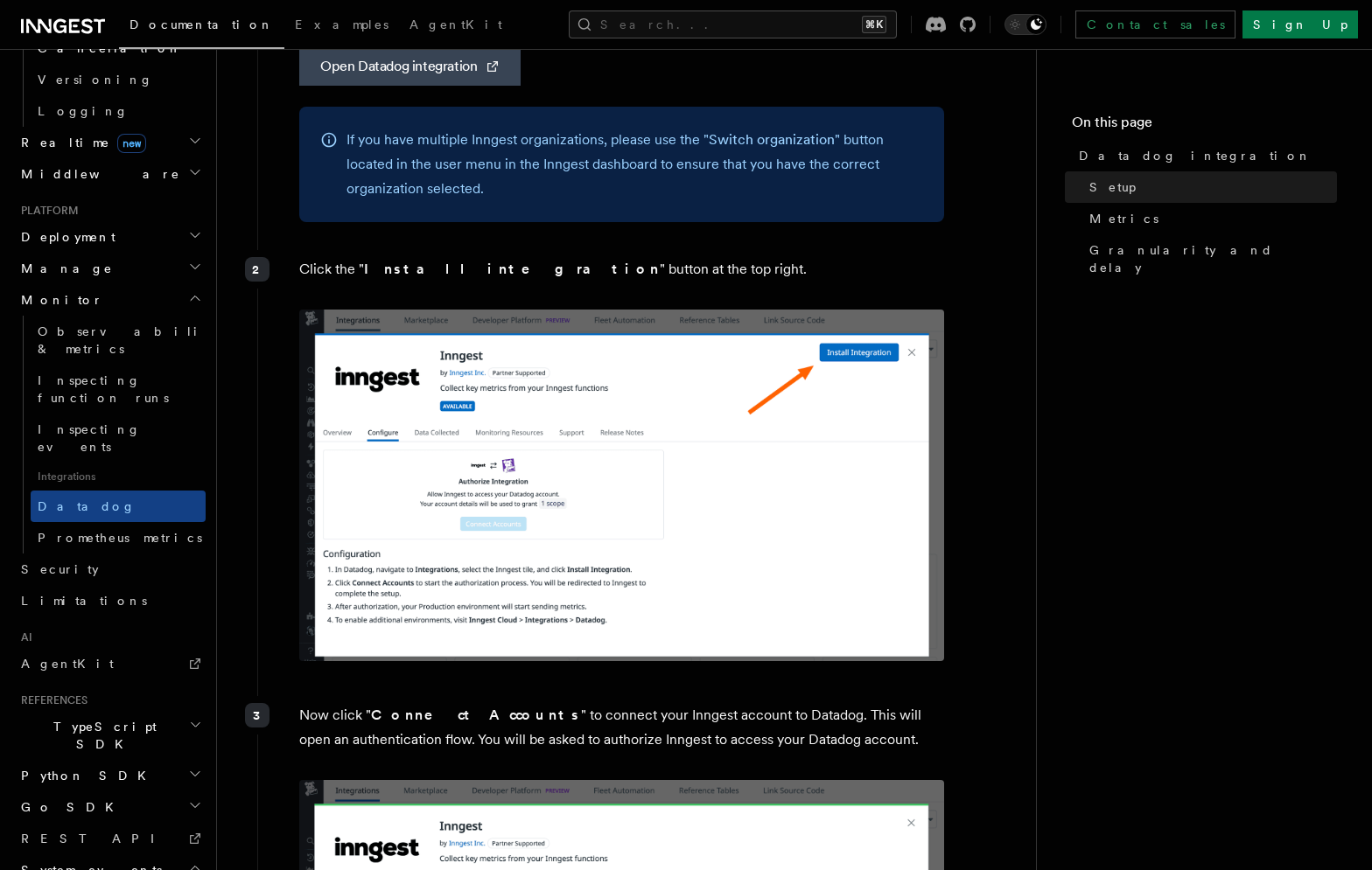
scroll to position [778, 0]
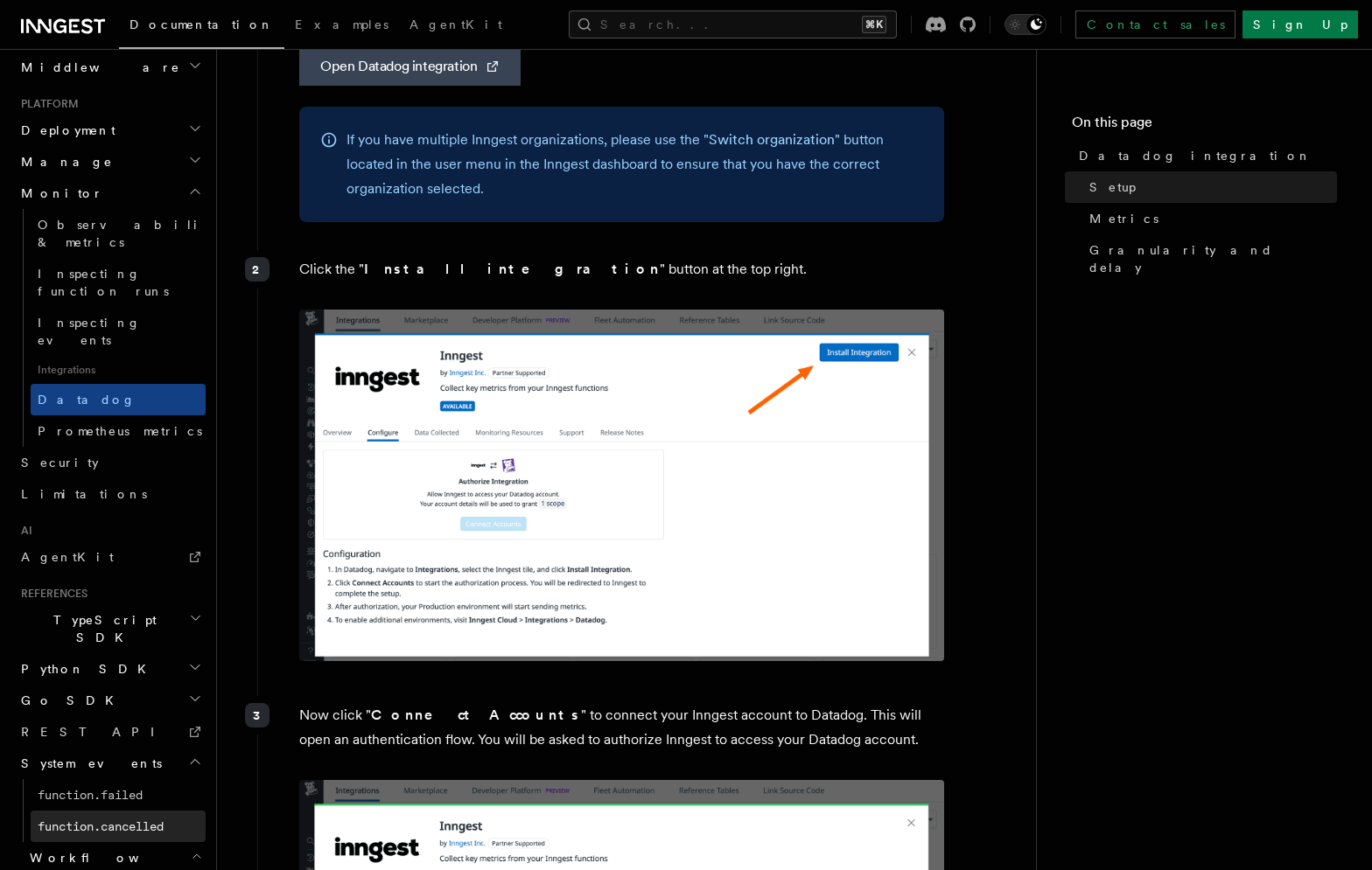
scroll to position [935, 0]
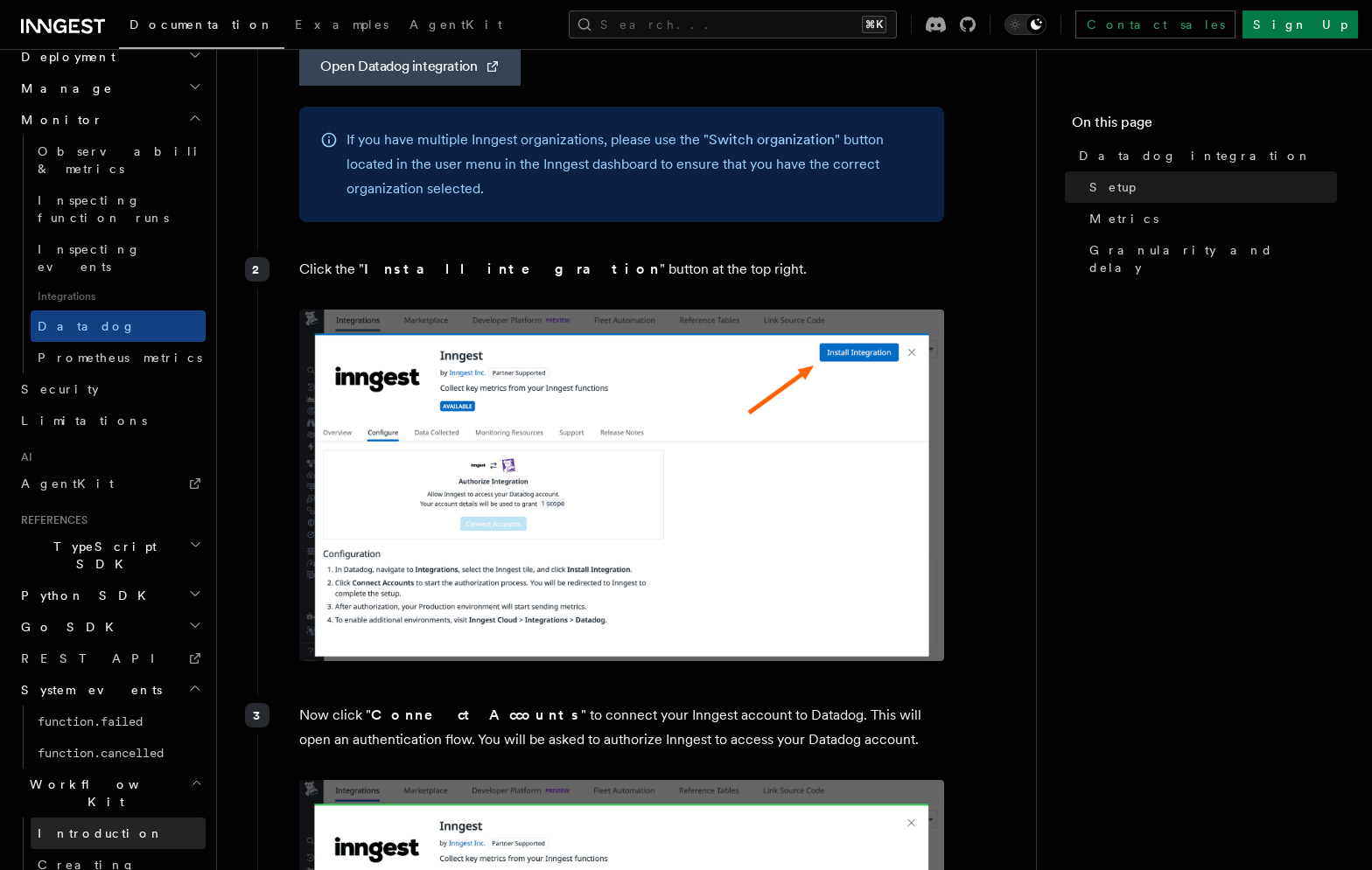
click at [117, 818] on link "Introduction" at bounding box center [118, 834] width 175 height 32
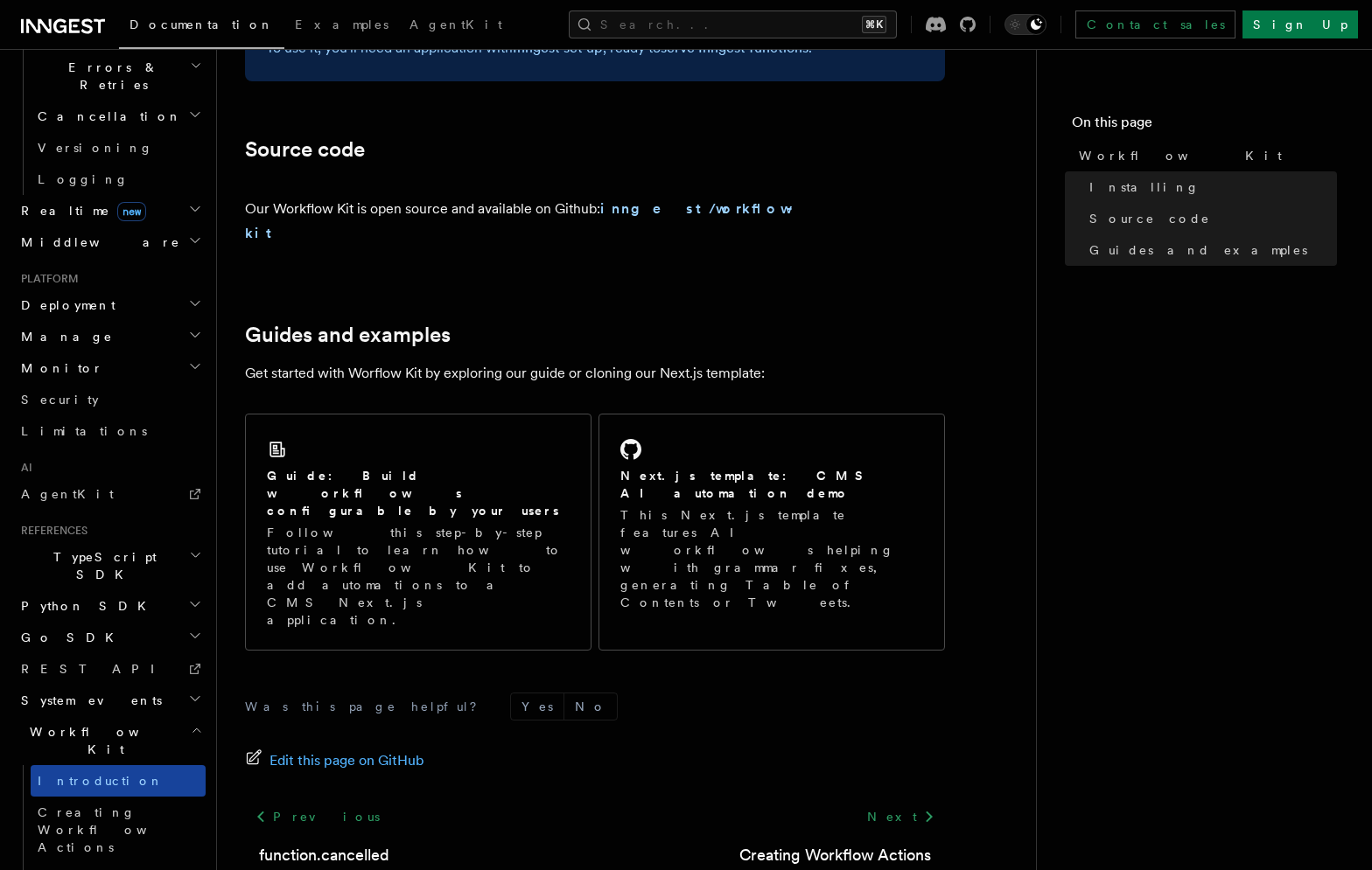
scroll to position [988, 0]
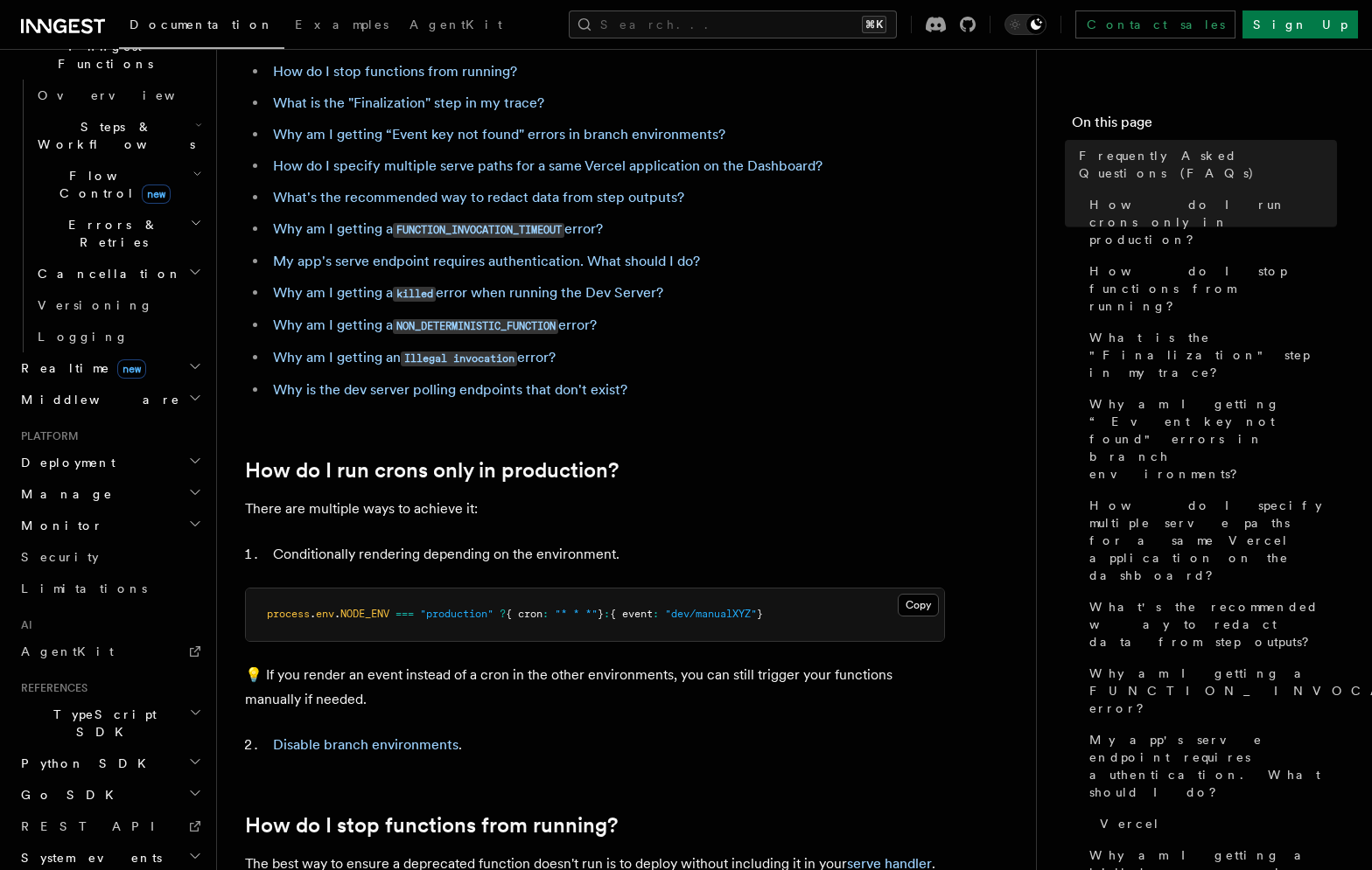
scroll to position [147, 0]
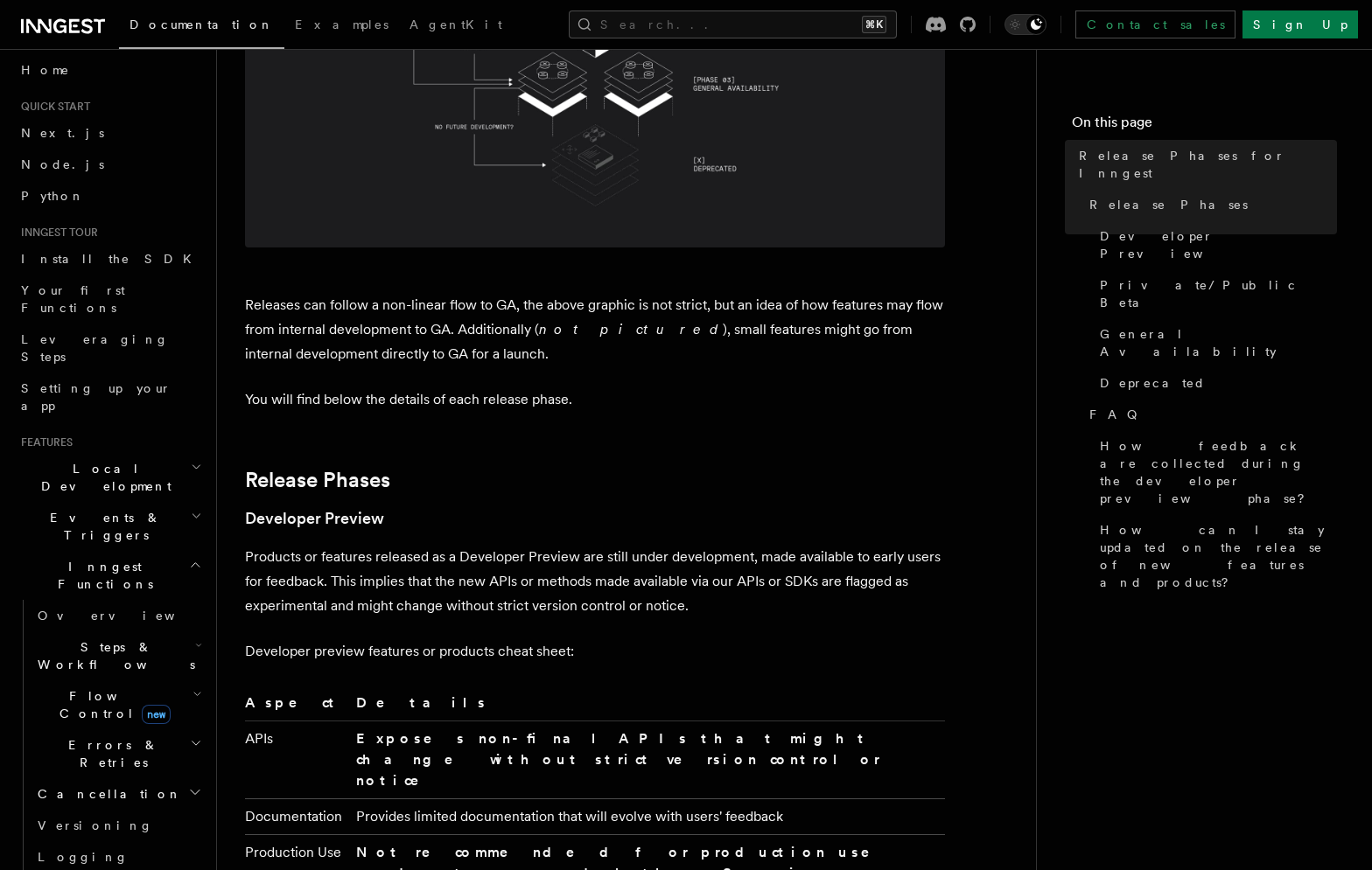
scroll to position [7, 0]
click at [196, 787] on icon "button" at bounding box center [195, 794] width 14 height 14
click at [200, 738] on icon "button" at bounding box center [195, 745] width 12 height 14
click at [205, 682] on h2 "Flow Control new" at bounding box center [118, 707] width 175 height 49
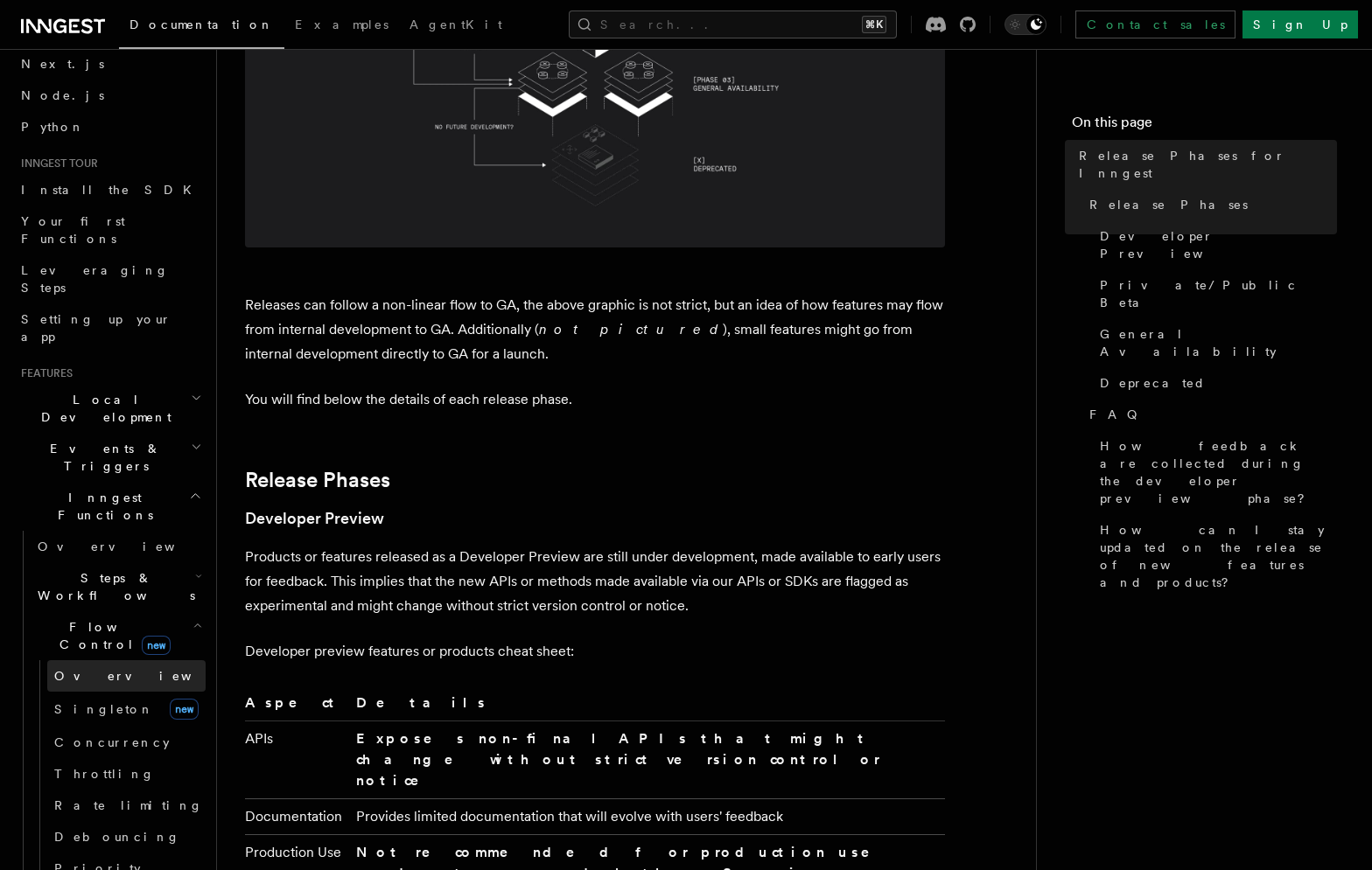
scroll to position [82, 0]
click at [112, 827] on span "Debouncing" at bounding box center [117, 833] width 126 height 14
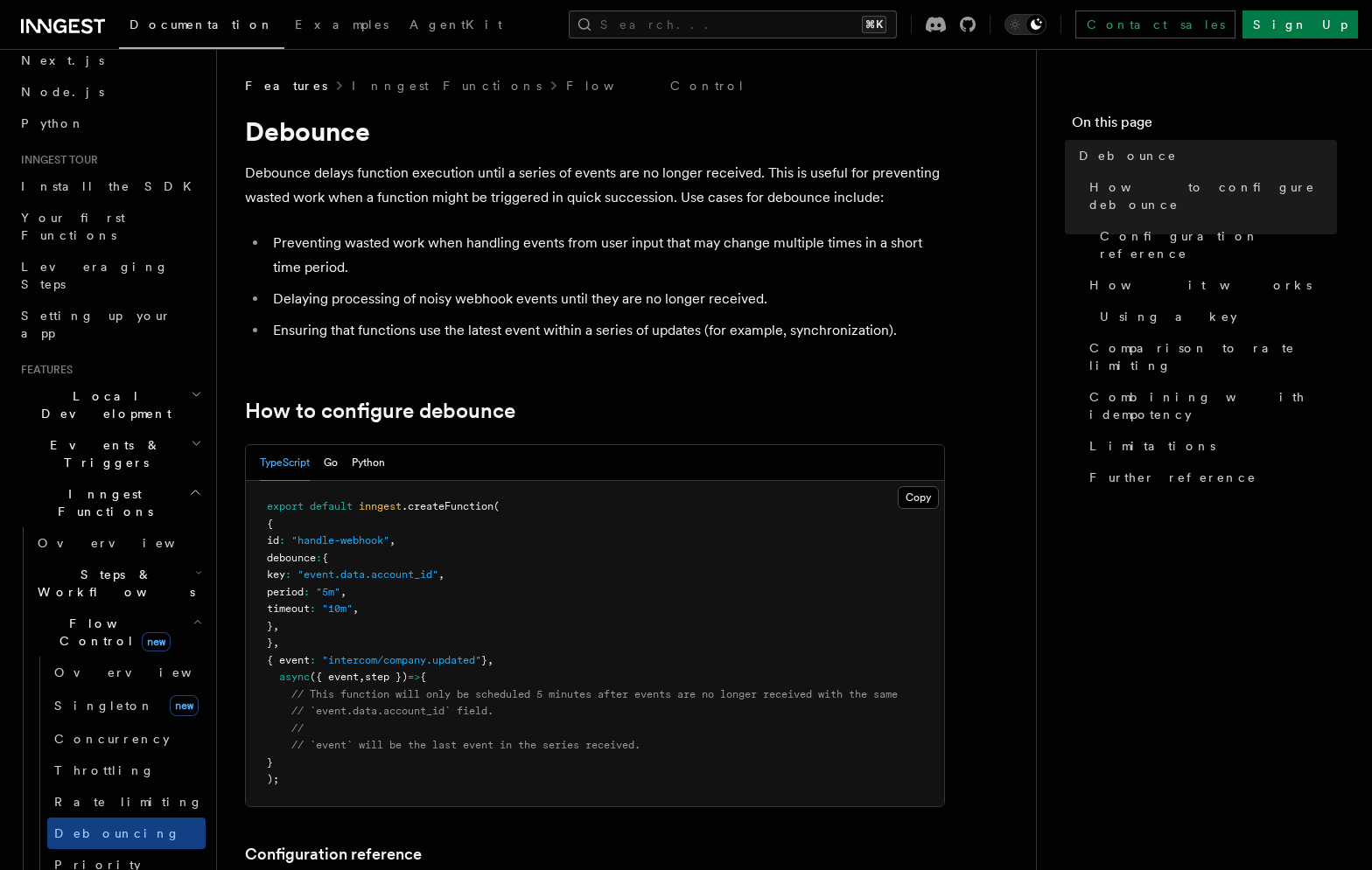
click at [196, 437] on icon "button" at bounding box center [196, 443] width 11 height 14
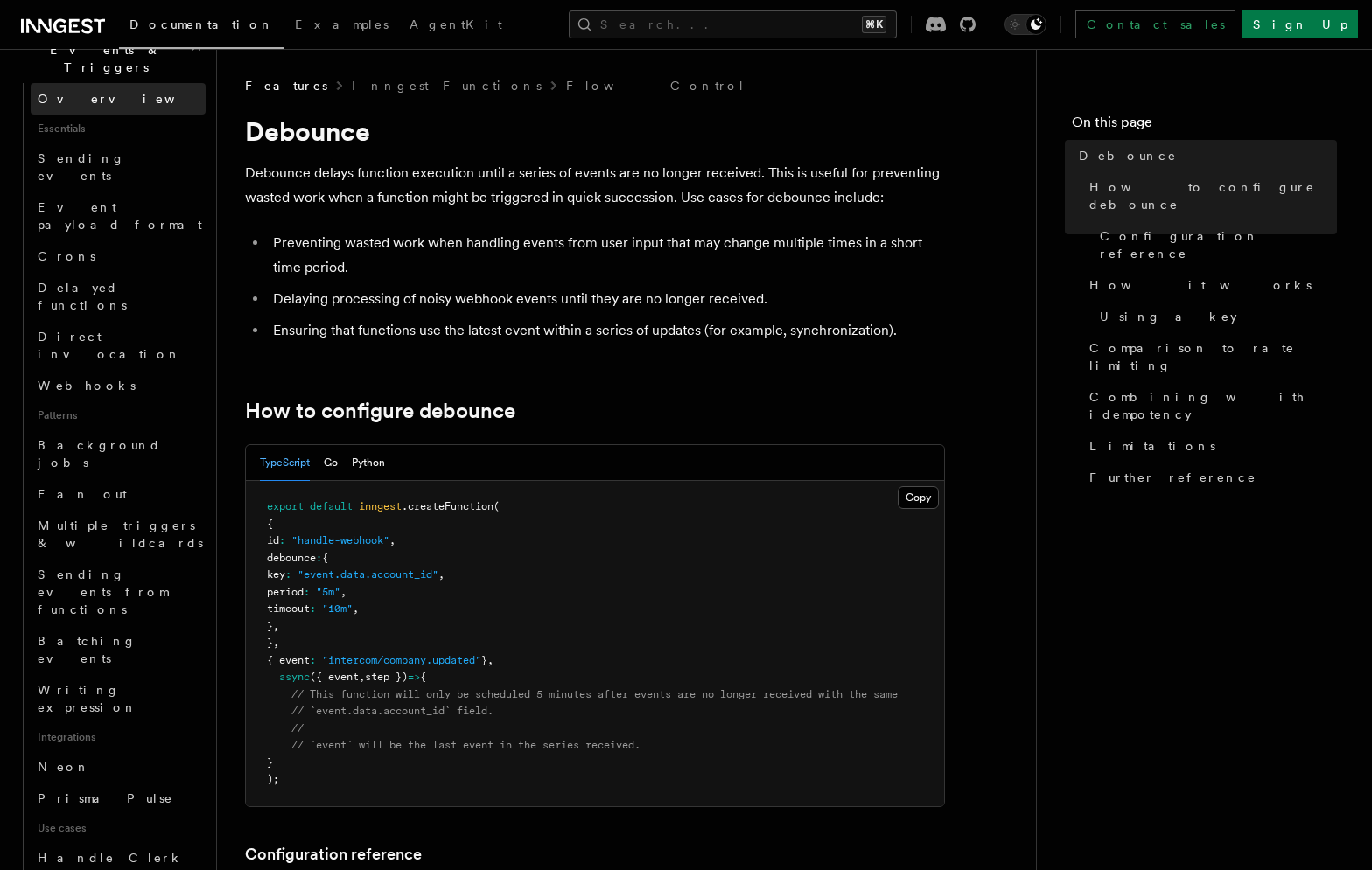
scroll to position [478, 0]
click at [65, 758] on span "Neon" at bounding box center [64, 765] width 53 height 14
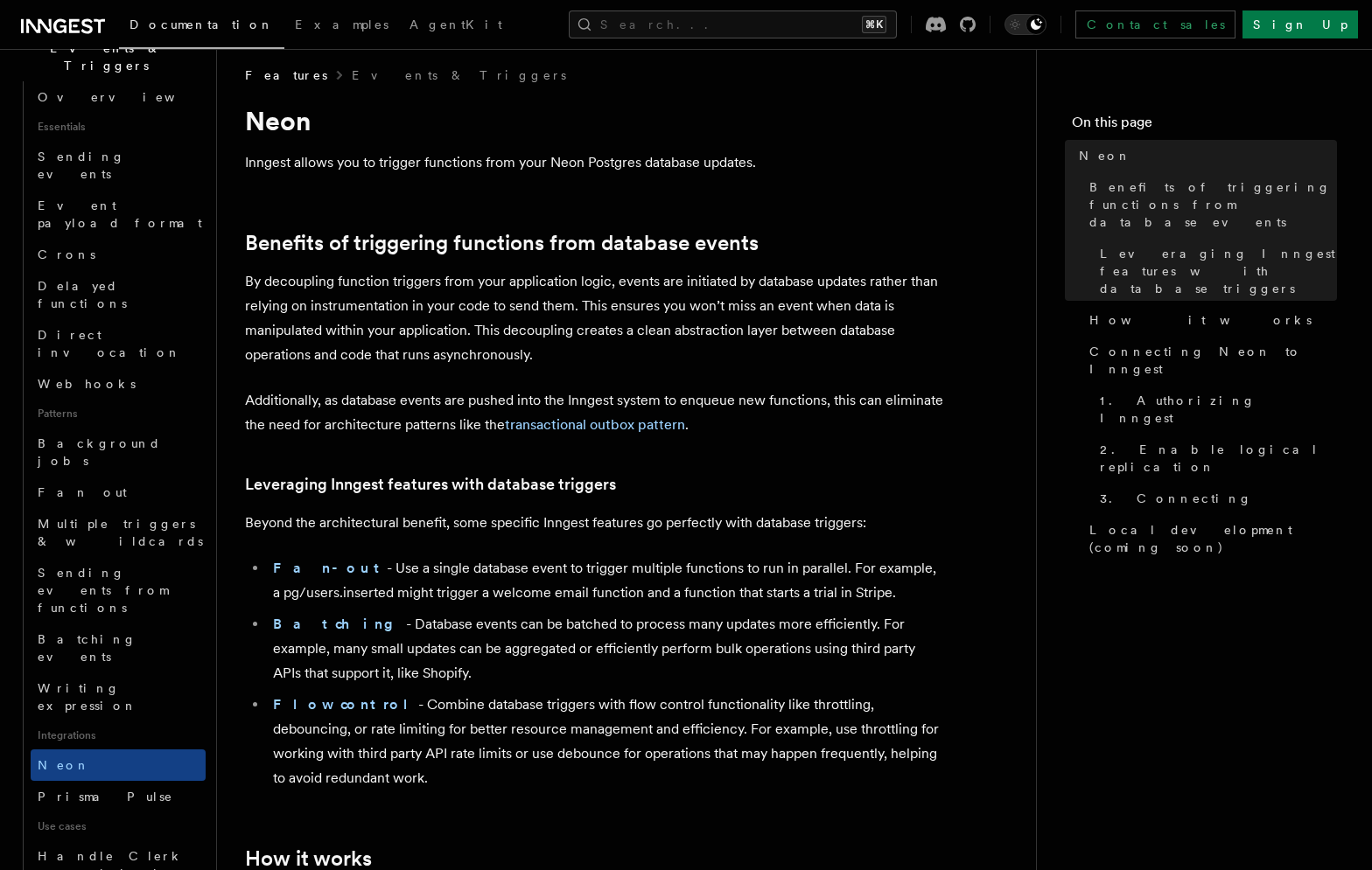
scroll to position [11, 0]
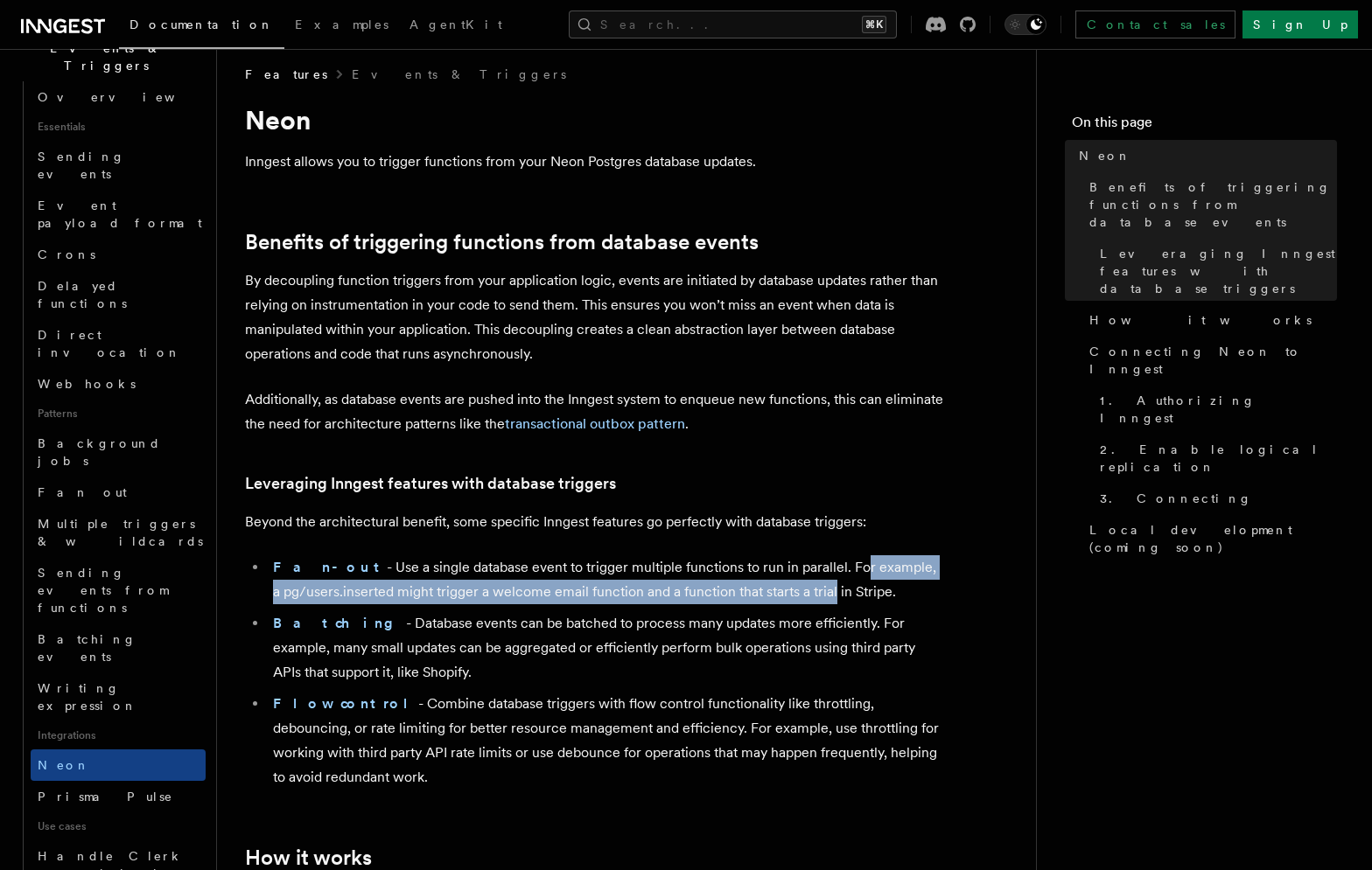
drag, startPoint x: 801, startPoint y: 563, endPoint x: 797, endPoint y: 593, distance: 30.3
click at [797, 593] on li "Fan-out - Use a single database event to trigger multiple functions to run in p…" at bounding box center [606, 580] width 678 height 49
click at [725, 635] on li "Batching - Database events can be batched to process many updates more efficien…" at bounding box center [606, 648] width 678 height 73
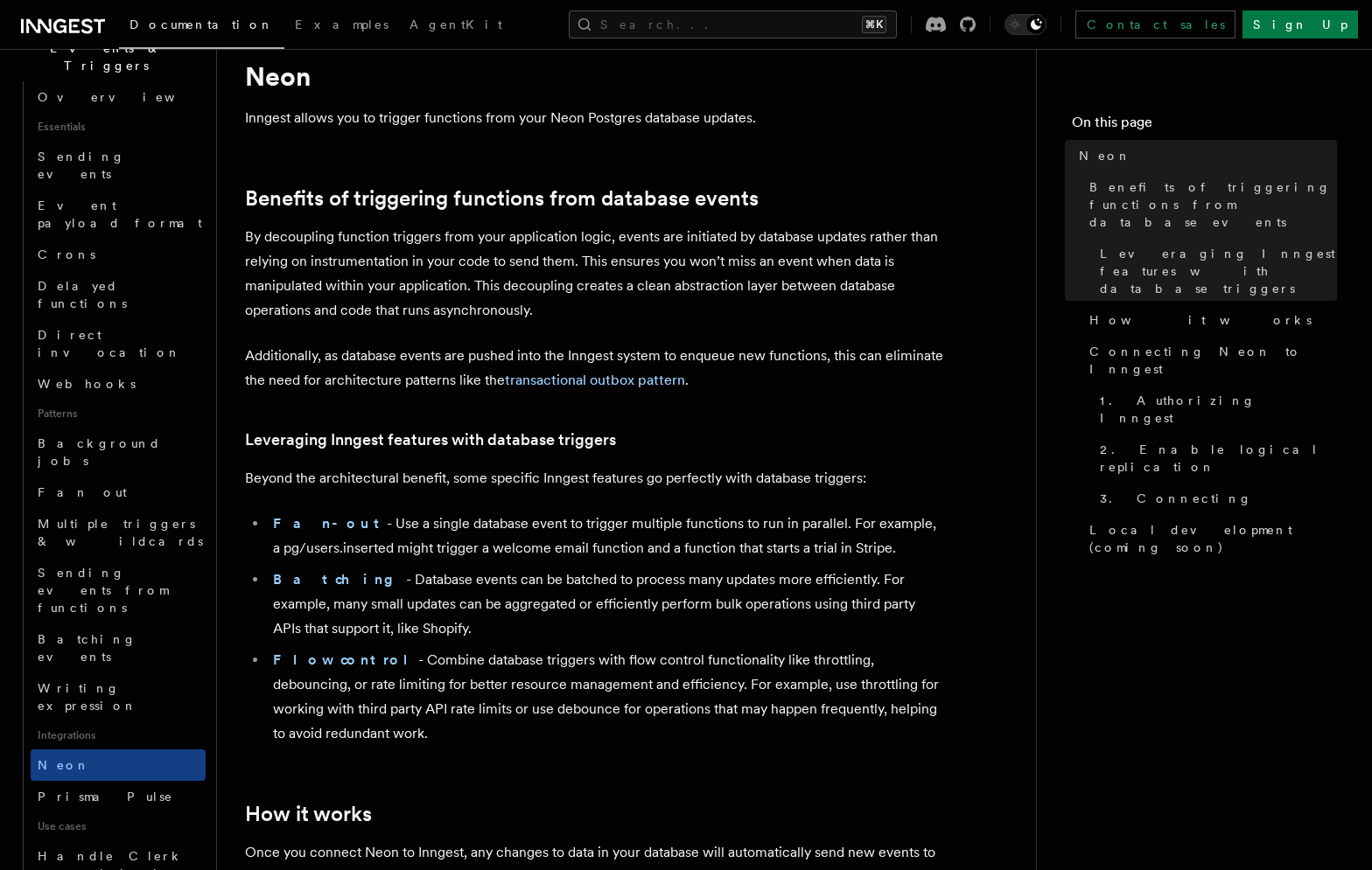
scroll to position [86, 0]
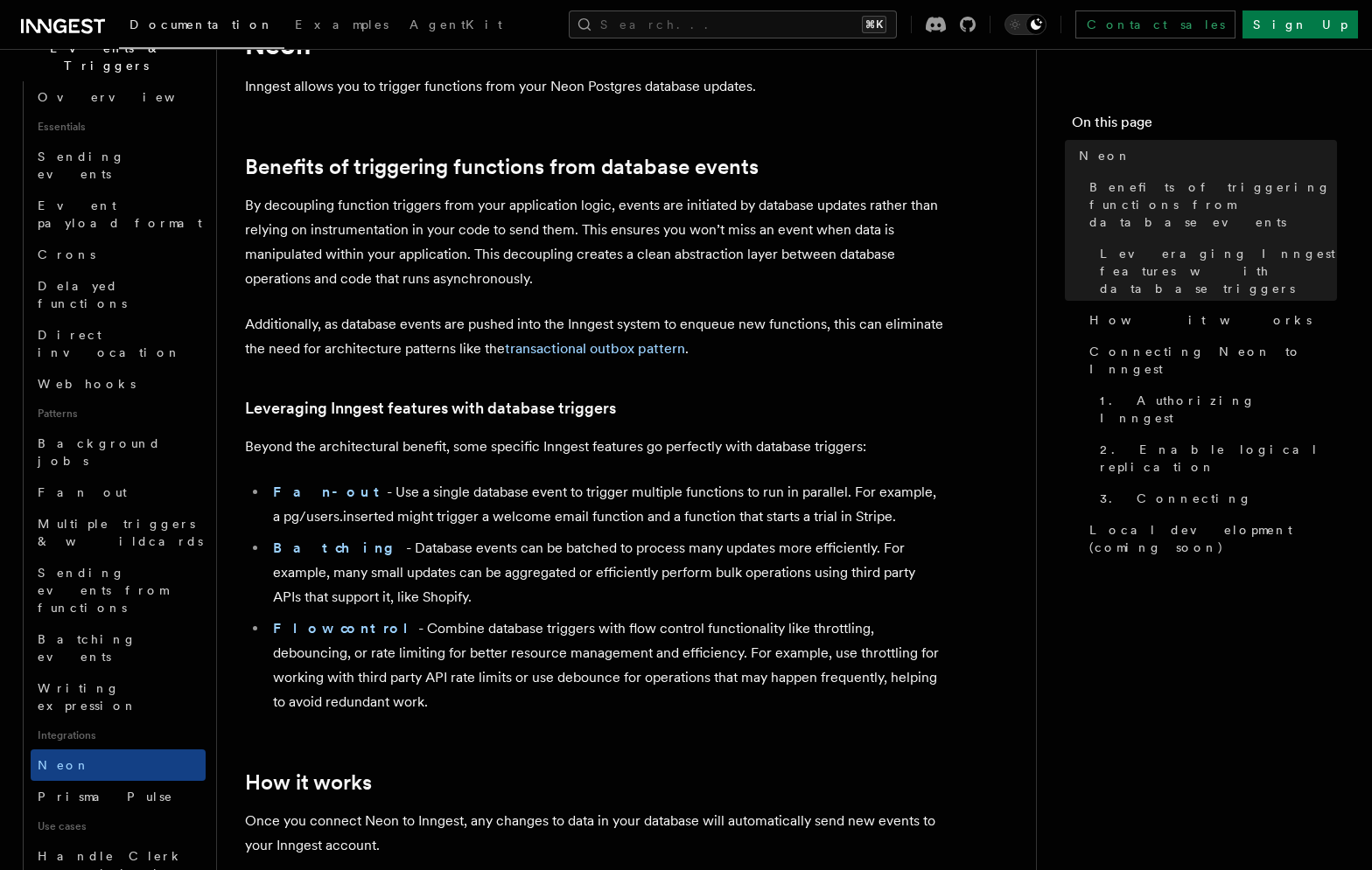
click at [701, 537] on li "Batching - Database events can be batched to process many updates more efficien…" at bounding box center [606, 573] width 678 height 73
drag, startPoint x: 701, startPoint y: 537, endPoint x: 702, endPoint y: 598, distance: 61.0
click at [702, 598] on li "Batching - Database events can be batched to process many updates more efficien…" at bounding box center [606, 573] width 678 height 73
click at [717, 613] on ul "Fan-out - Use a single database event to trigger multiple functions to run in p…" at bounding box center [595, 598] width 700 height 235
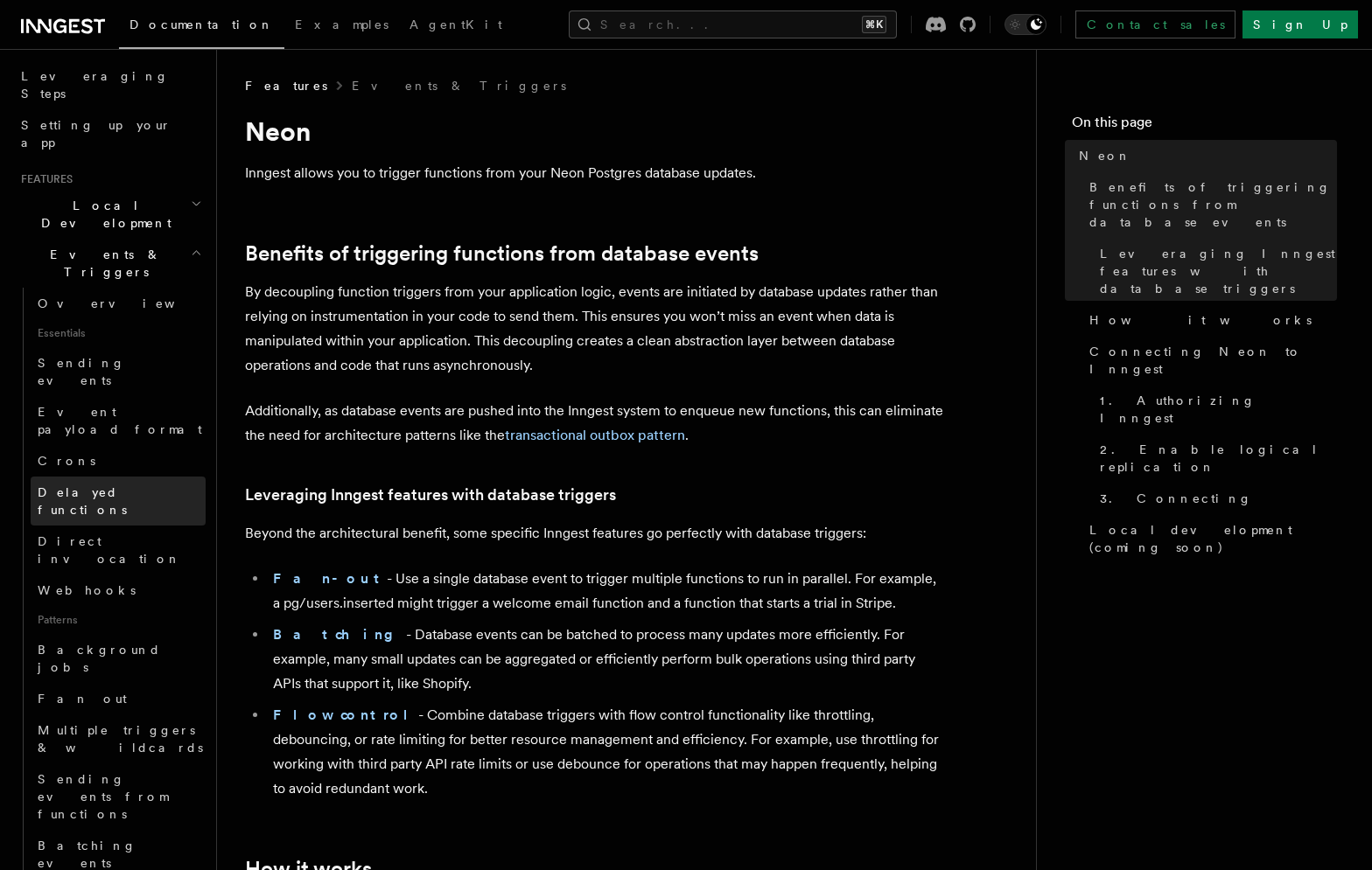
scroll to position [272, 0]
click at [143, 191] on h2 "Local Development" at bounding box center [110, 215] width 192 height 49
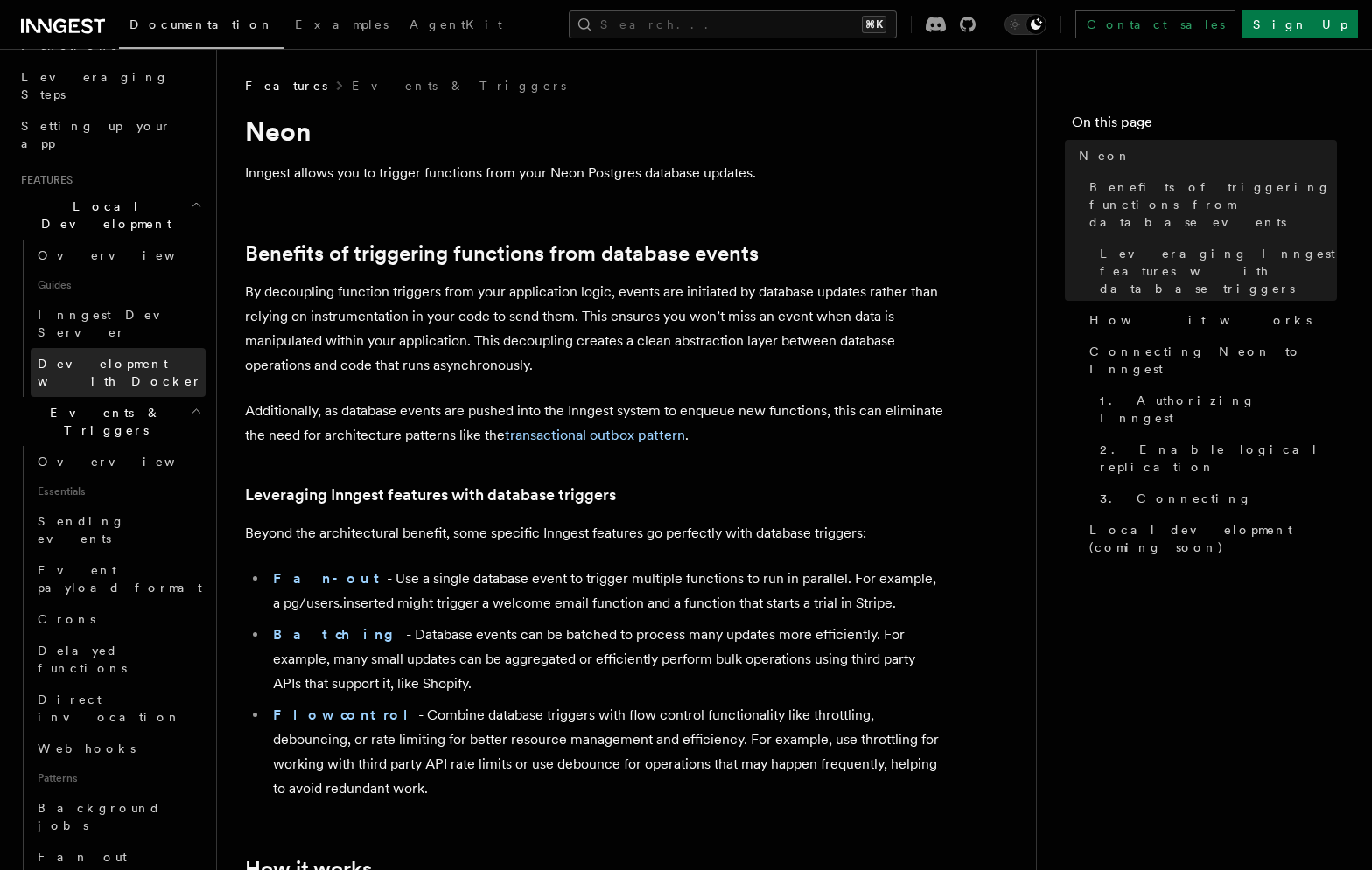
click at [131, 357] on span "Development with Docker" at bounding box center [119, 373] width 164 height 32
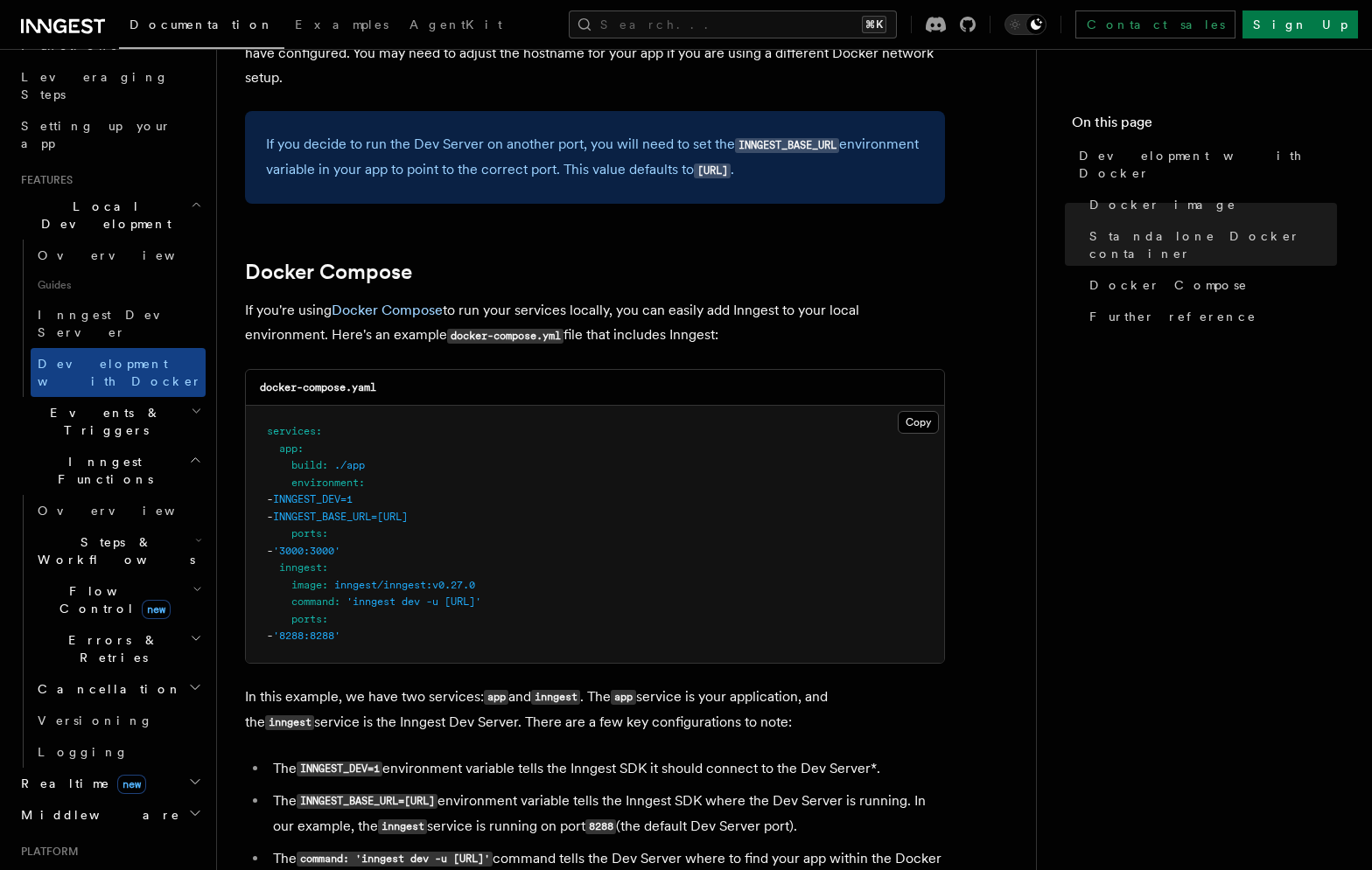
scroll to position [956, 0]
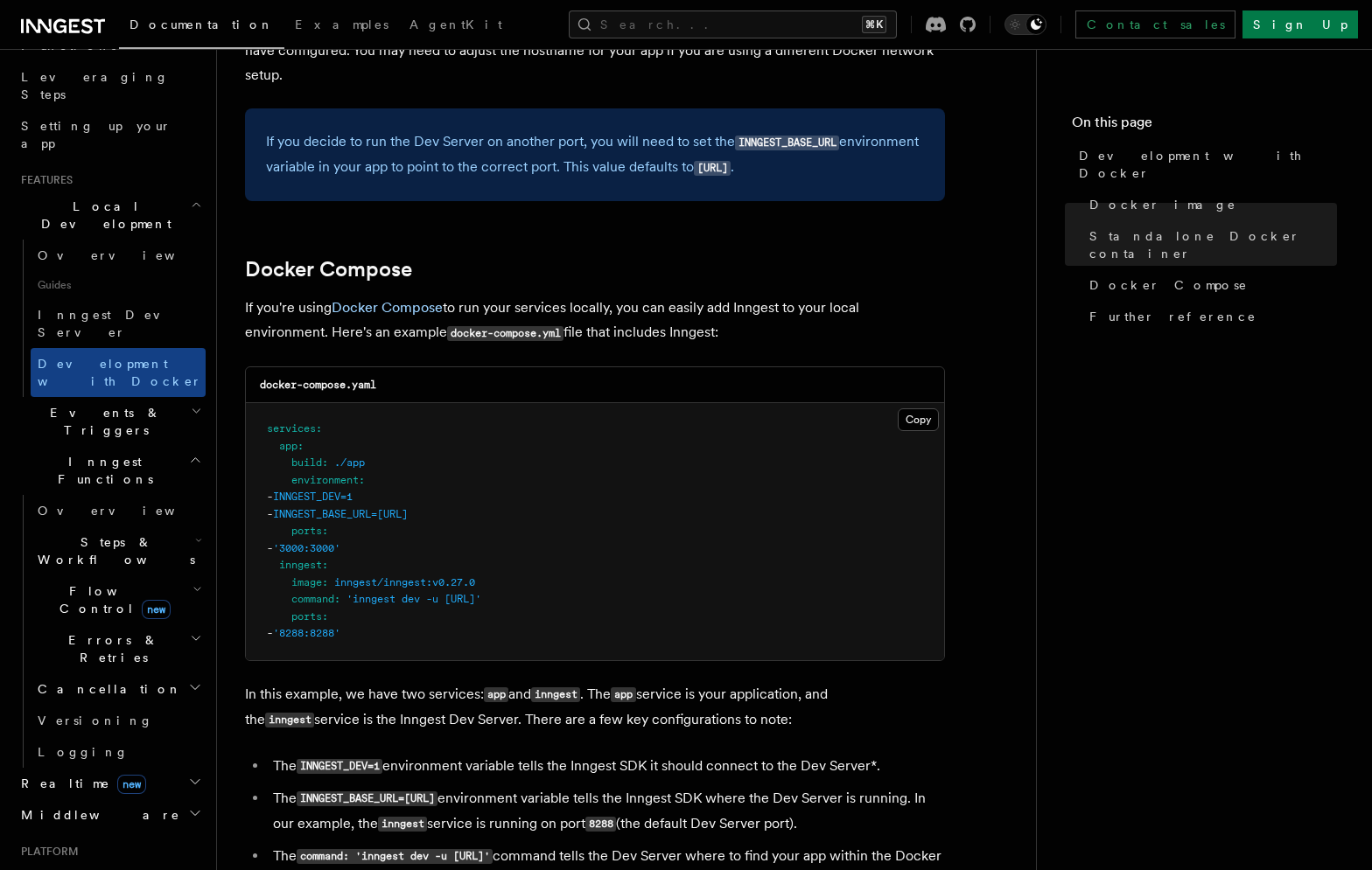
click at [179, 625] on h2 "Errors & Retries" at bounding box center [118, 649] width 175 height 49
click at [193, 583] on icon "button" at bounding box center [197, 589] width 9 height 14
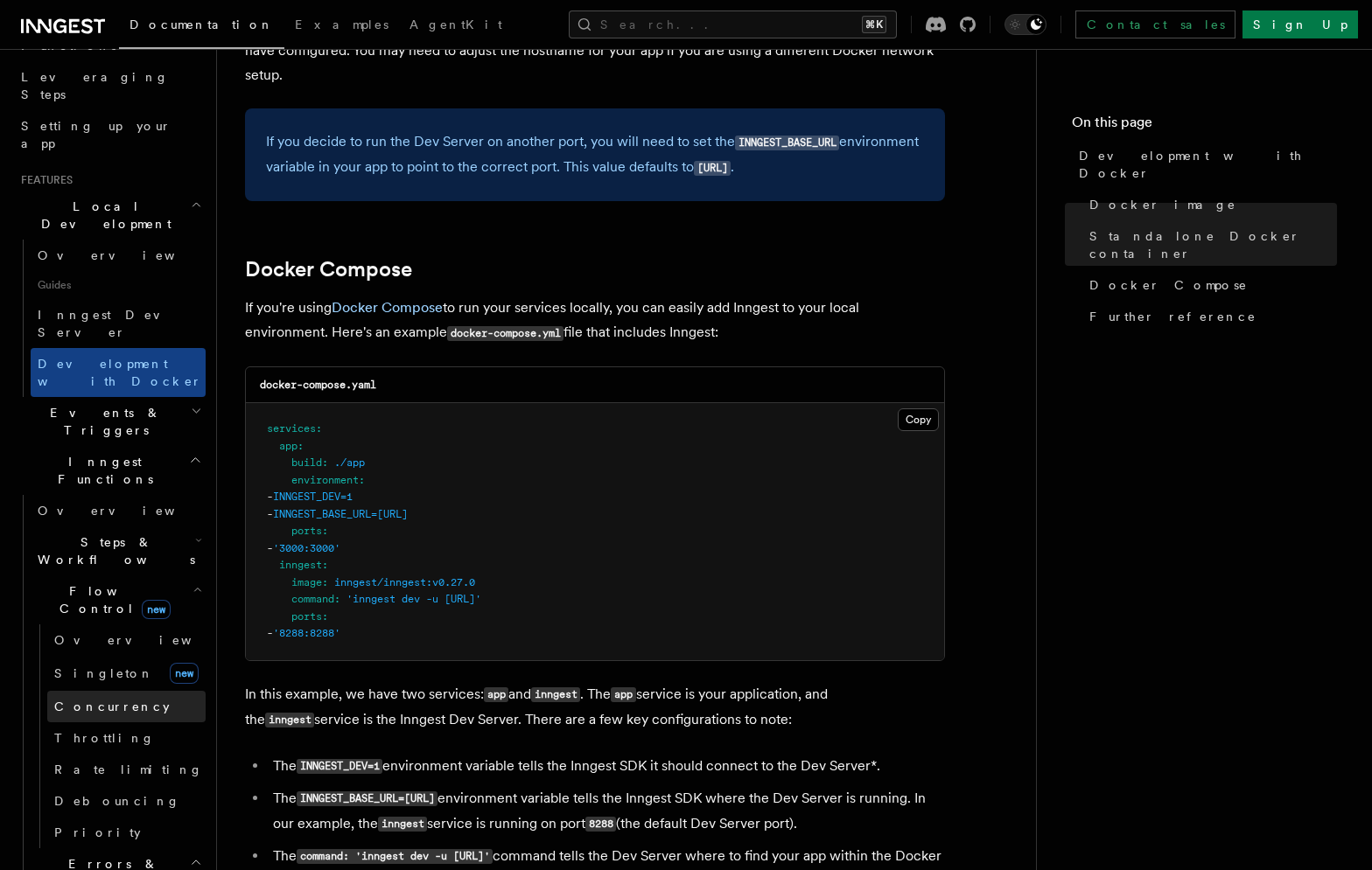
click at [117, 691] on link "Concurrency" at bounding box center [126, 707] width 159 height 32
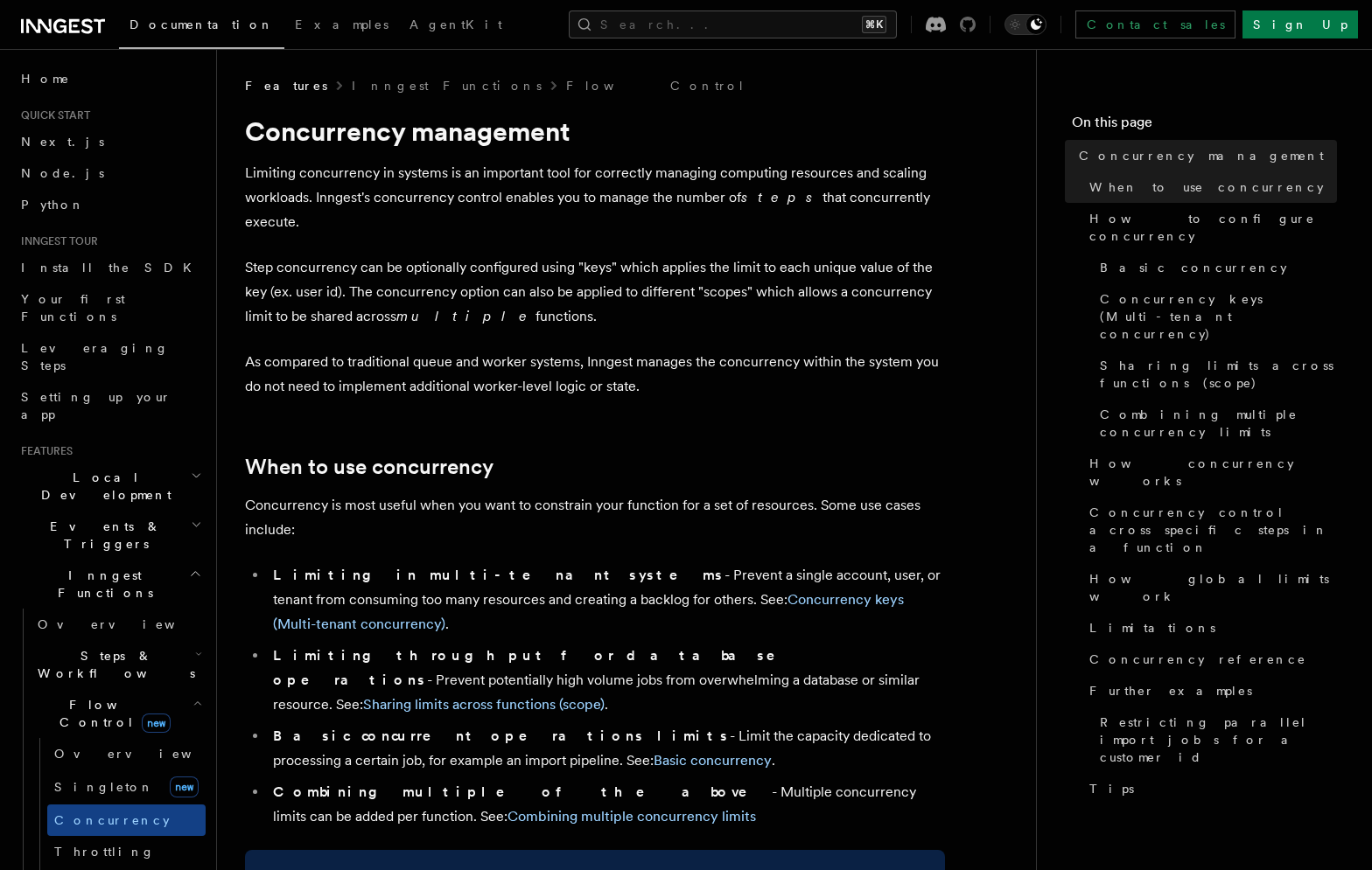
click at [975, 24] on icon at bounding box center [967, 24] width 16 height 16
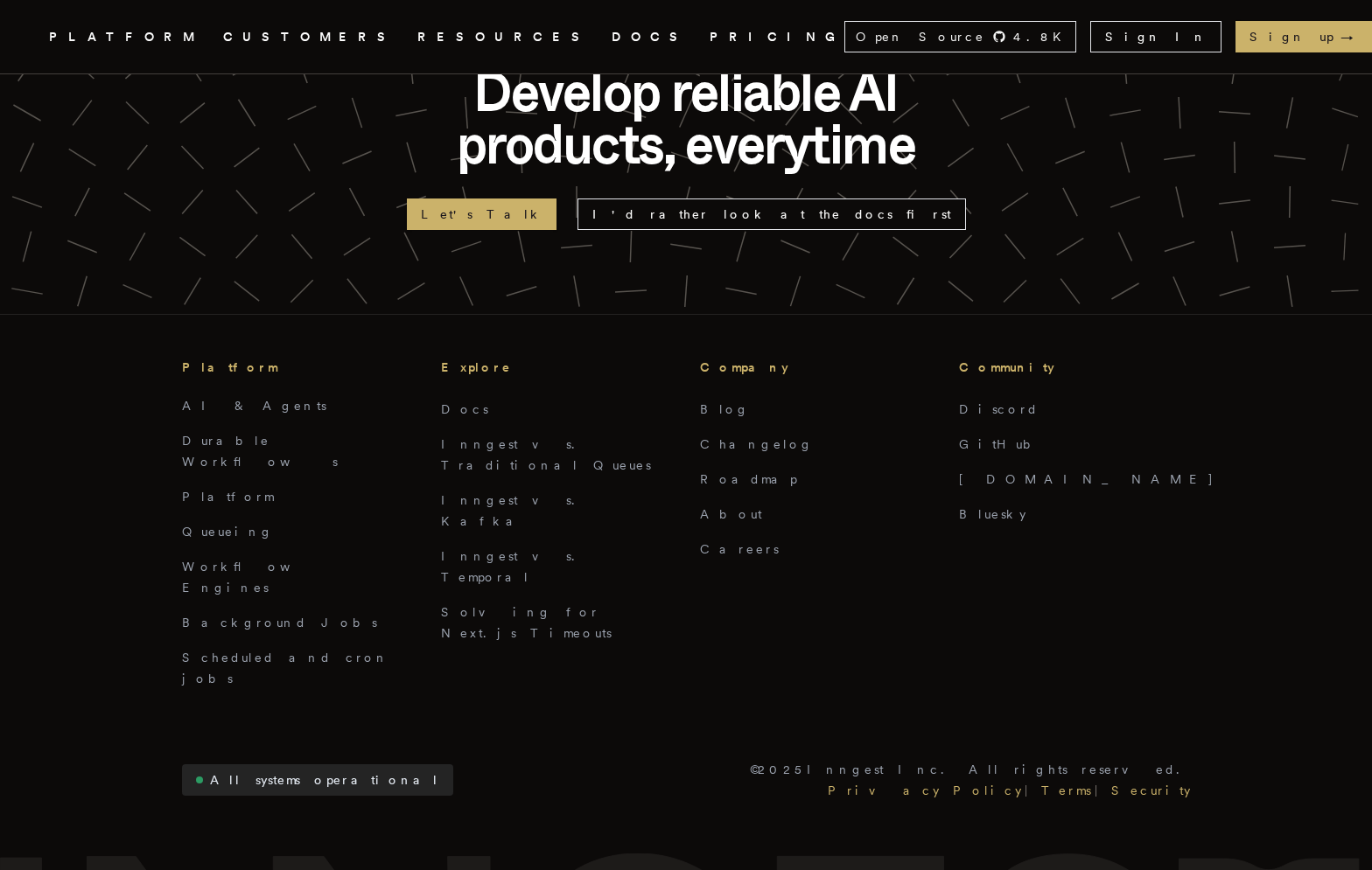
scroll to position [4238, 0]
click at [493, 492] on link "Inngest vs. Kafka" at bounding box center [513, 509] width 145 height 35
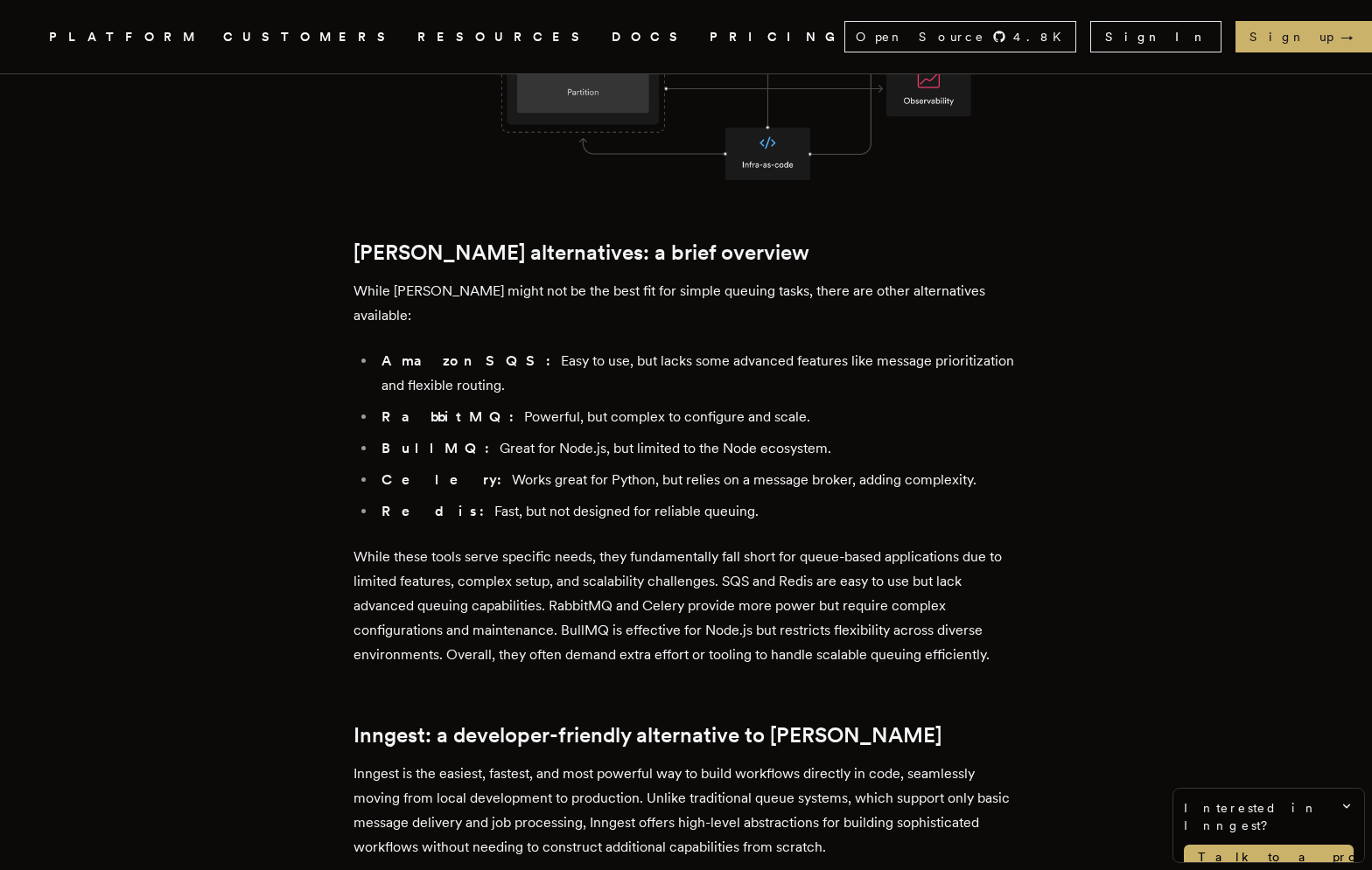
scroll to position [1821, 0]
click at [599, 577] on p "While these tools serve specific needs, they fundamentally fall short for queue…" at bounding box center [686, 604] width 665 height 122
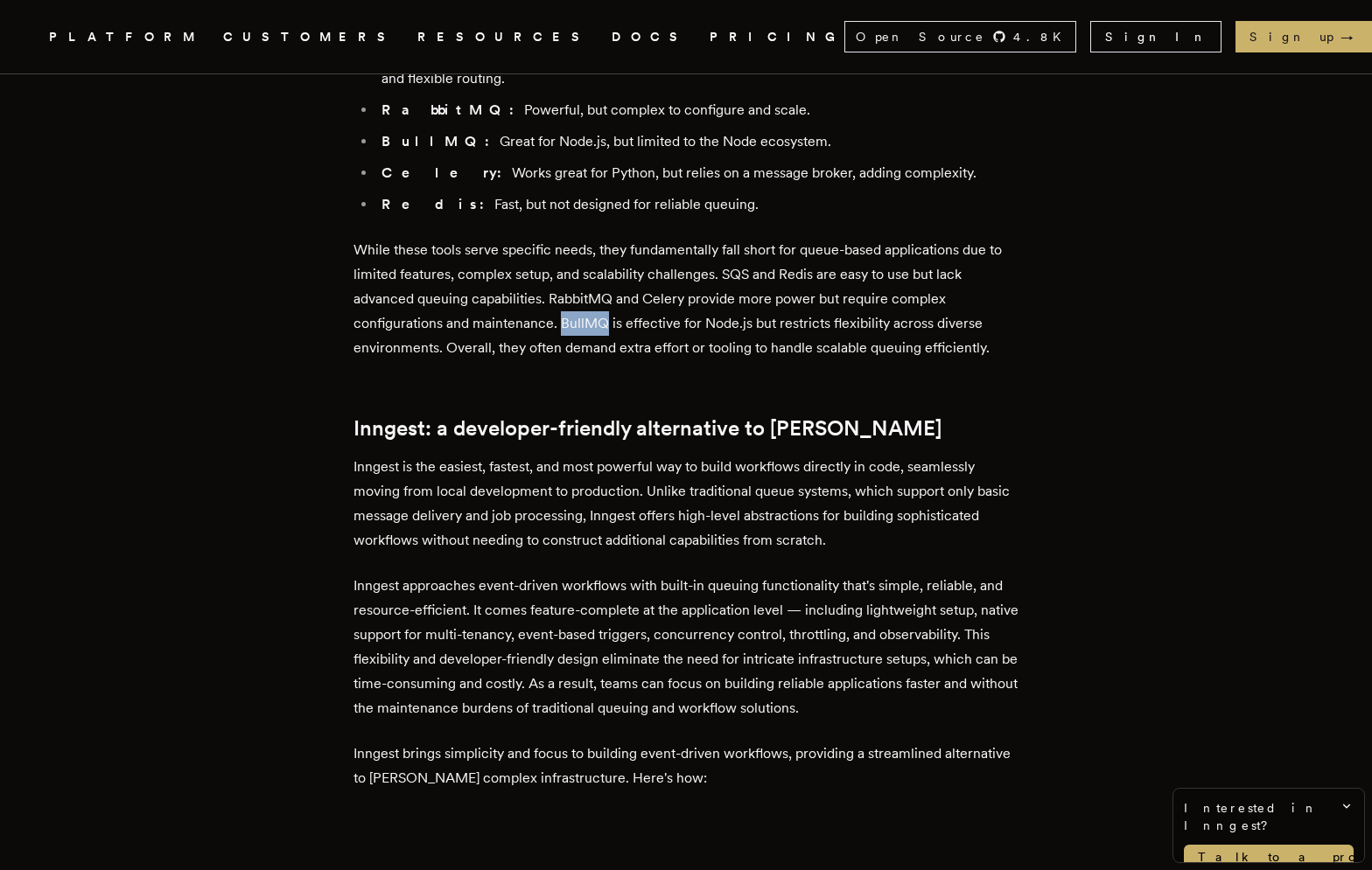
scroll to position [2158, 0]
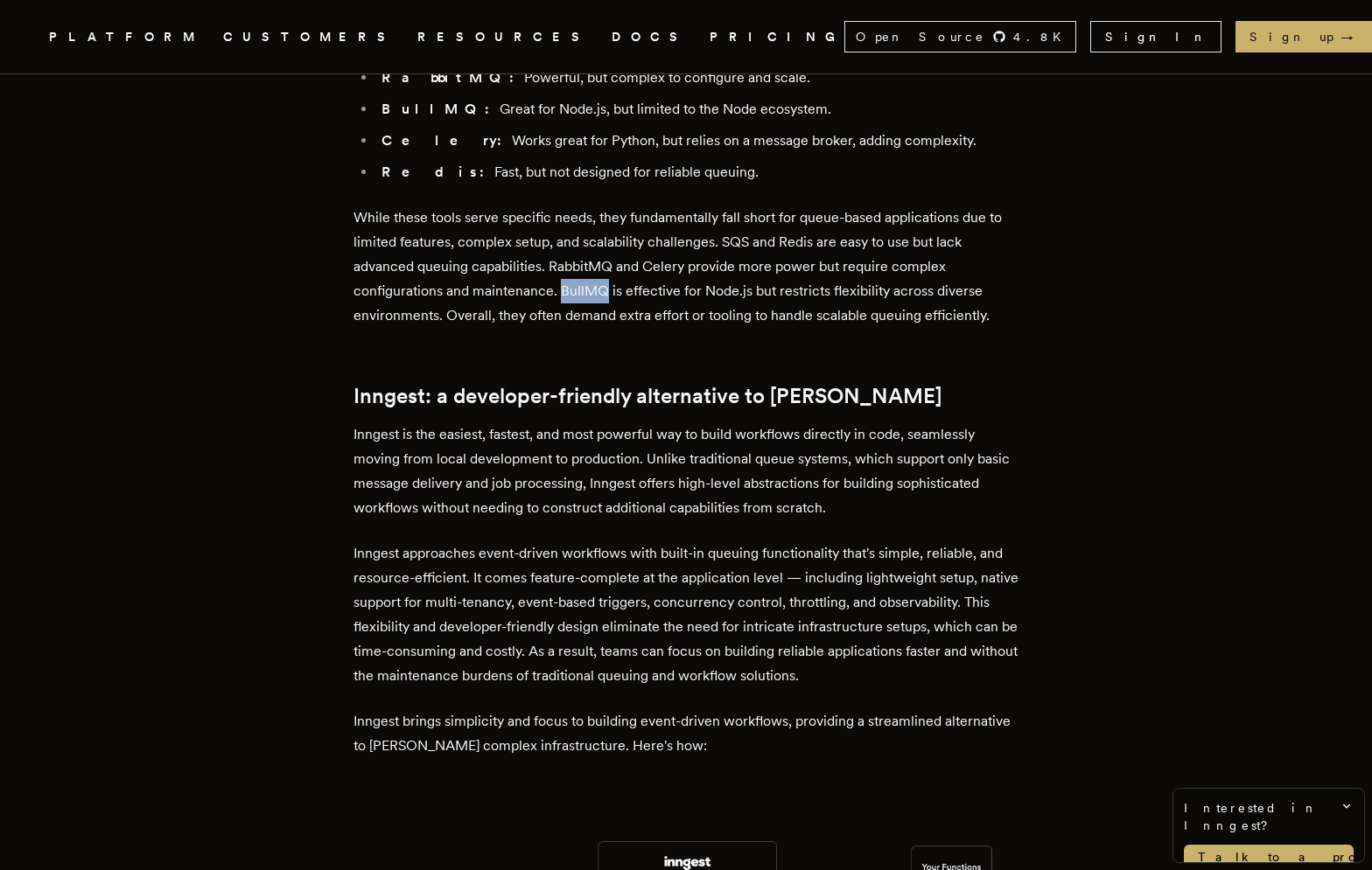
copy p "BullMQ"
